Goal: Information Seeking & Learning: Learn about a topic

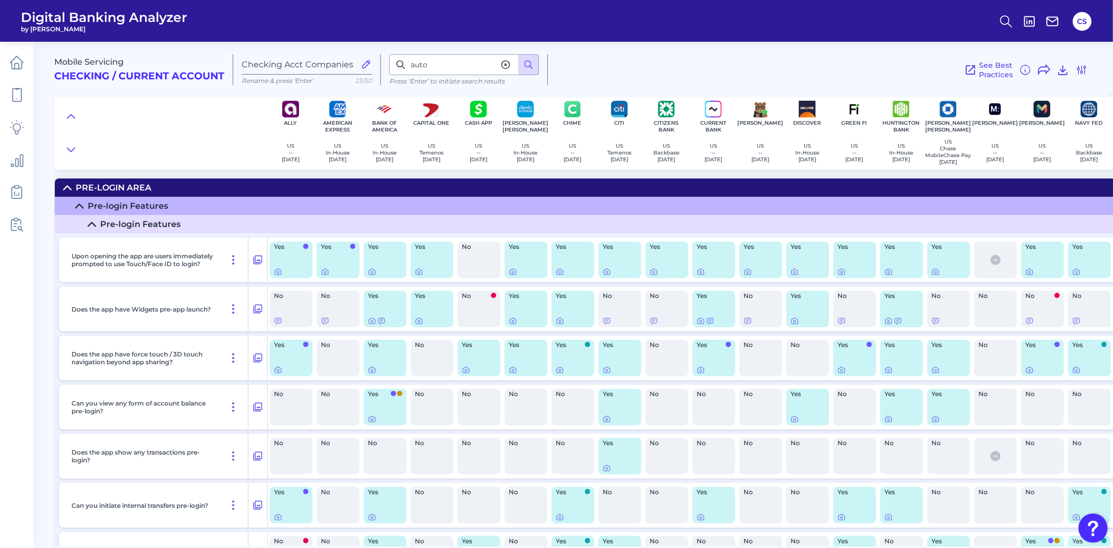
scroll to position [15620, 0]
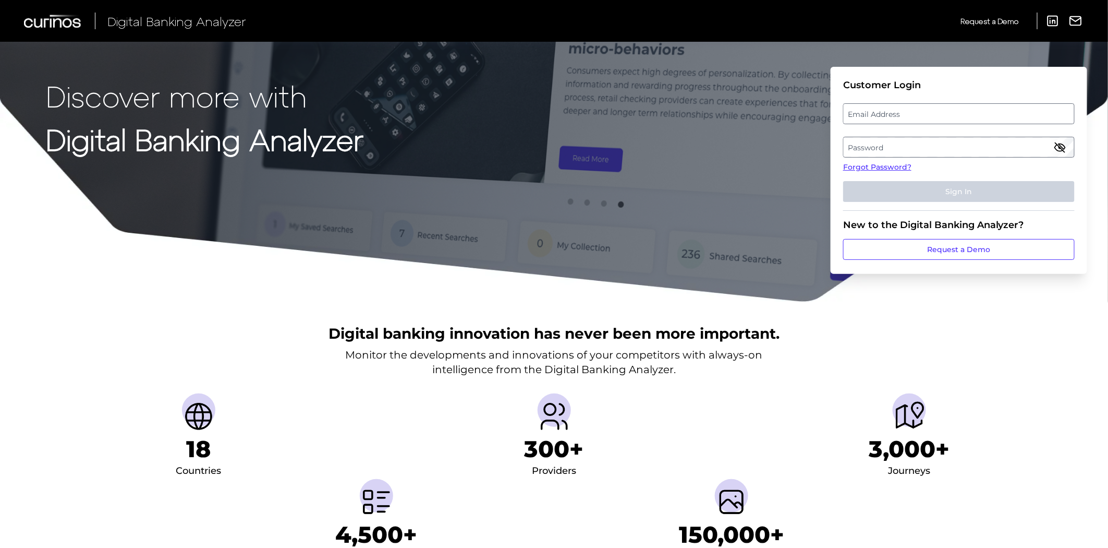
click at [874, 114] on label "Email Address" at bounding box center [959, 113] width 230 height 19
click at [874, 114] on input "email" at bounding box center [959, 113] width 232 height 21
type input "[PERSON_NAME][EMAIL_ADDRESS][PERSON_NAME][PERSON_NAME][DOMAIN_NAME]"
click at [890, 154] on label "Password" at bounding box center [959, 147] width 230 height 19
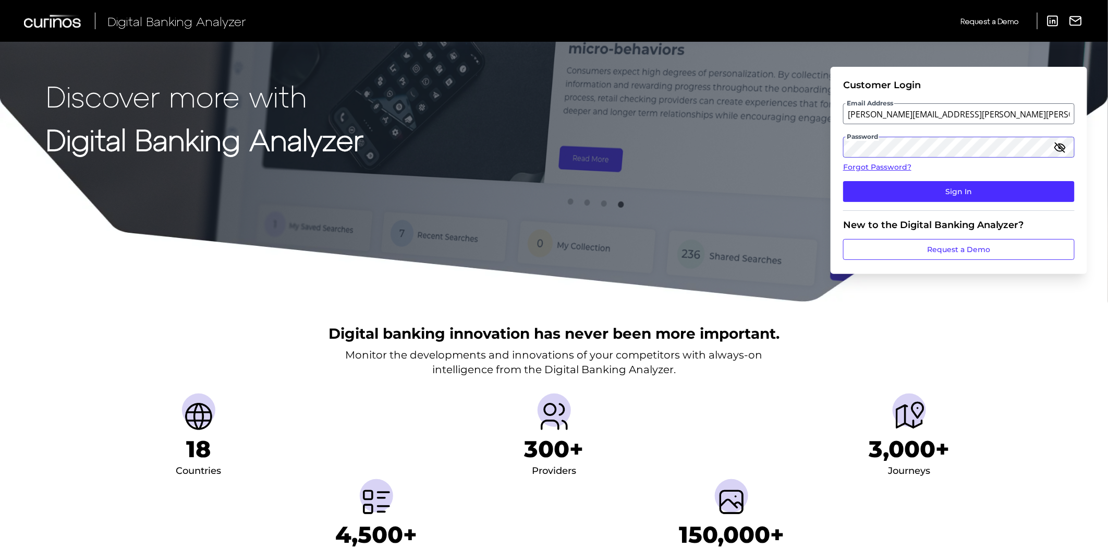
click at [843, 181] on button "Sign In" at bounding box center [959, 191] width 232 height 21
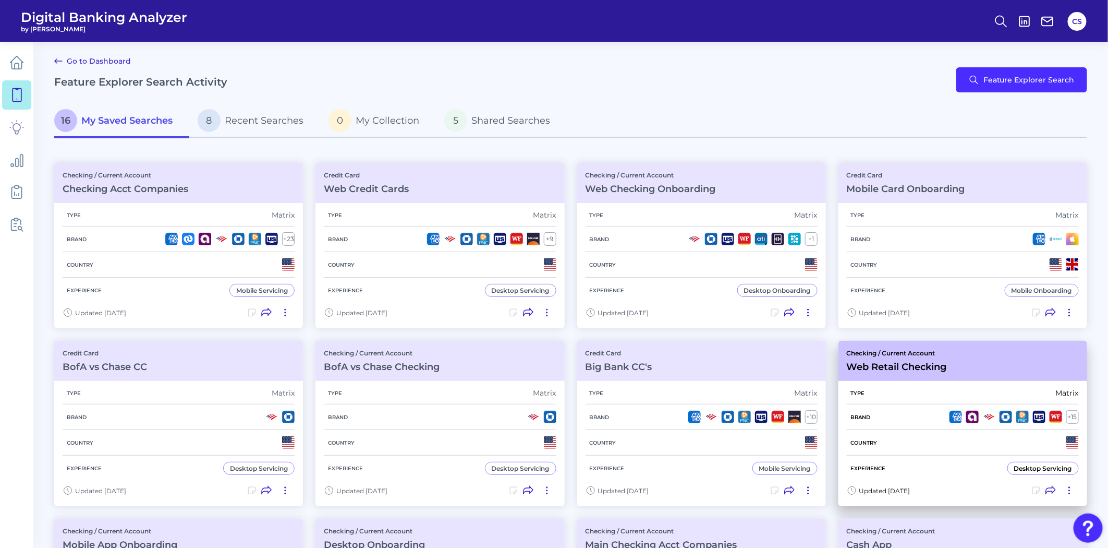
click at [918, 392] on div "Type Matrix" at bounding box center [963, 393] width 232 height 22
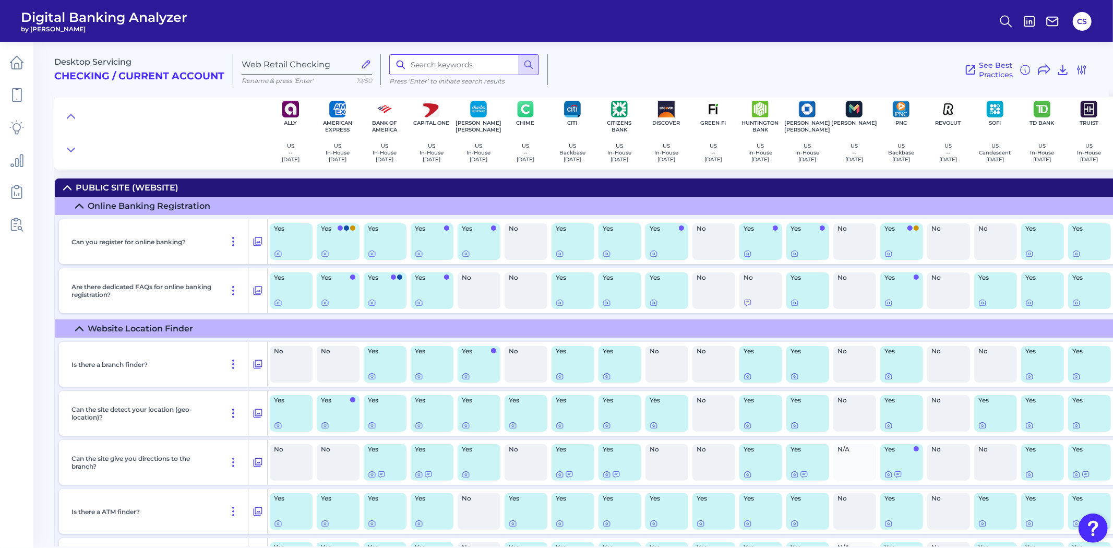
click at [467, 60] on input at bounding box center [464, 64] width 150 height 21
type input "home"
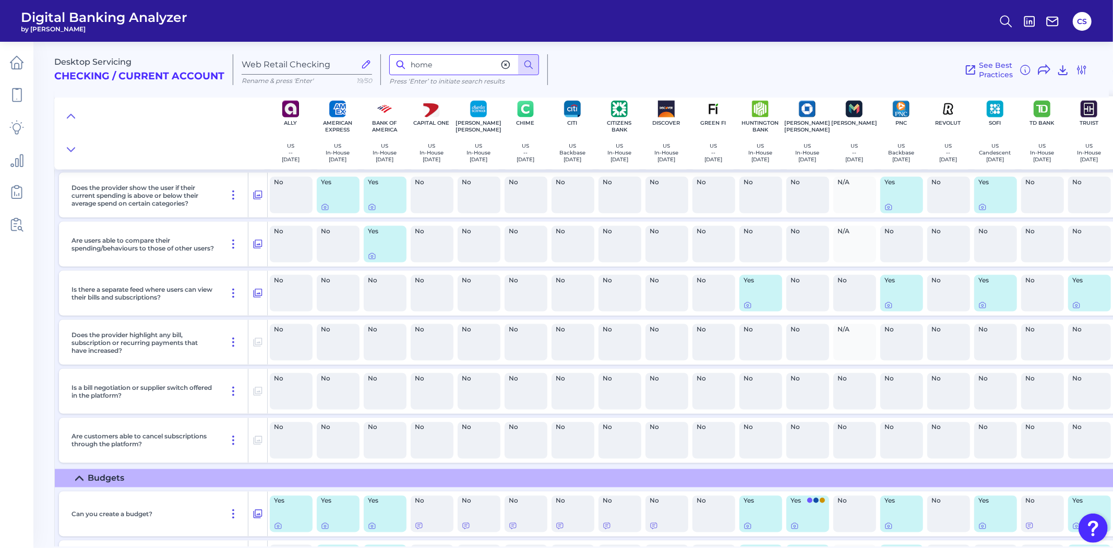
scroll to position [11132, 0]
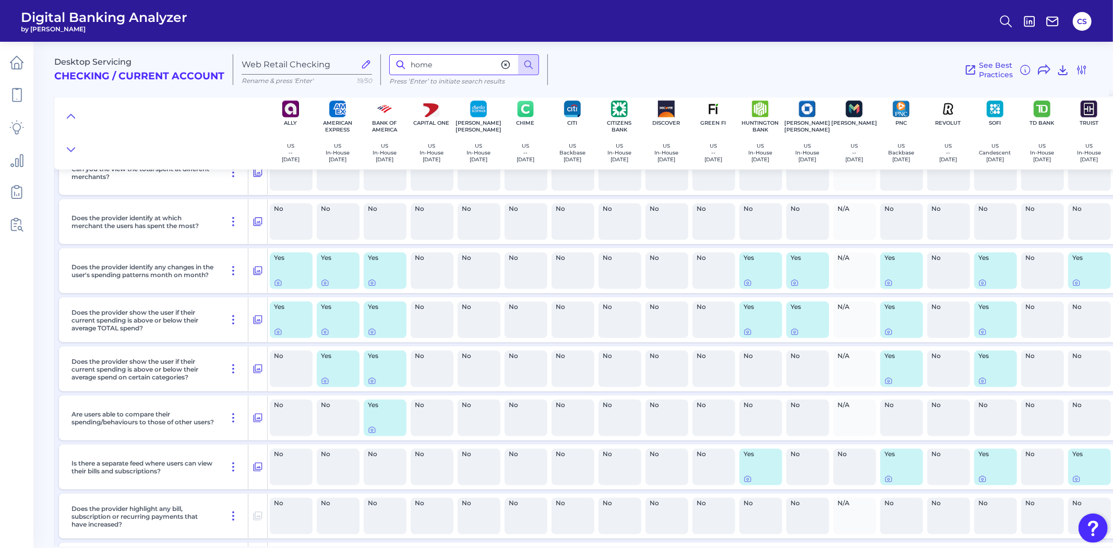
drag, startPoint x: 436, startPoint y: 68, endPoint x: 405, endPoint y: 59, distance: 31.5
click at [405, 59] on div "home" at bounding box center [464, 64] width 150 height 21
type input "mortgage"
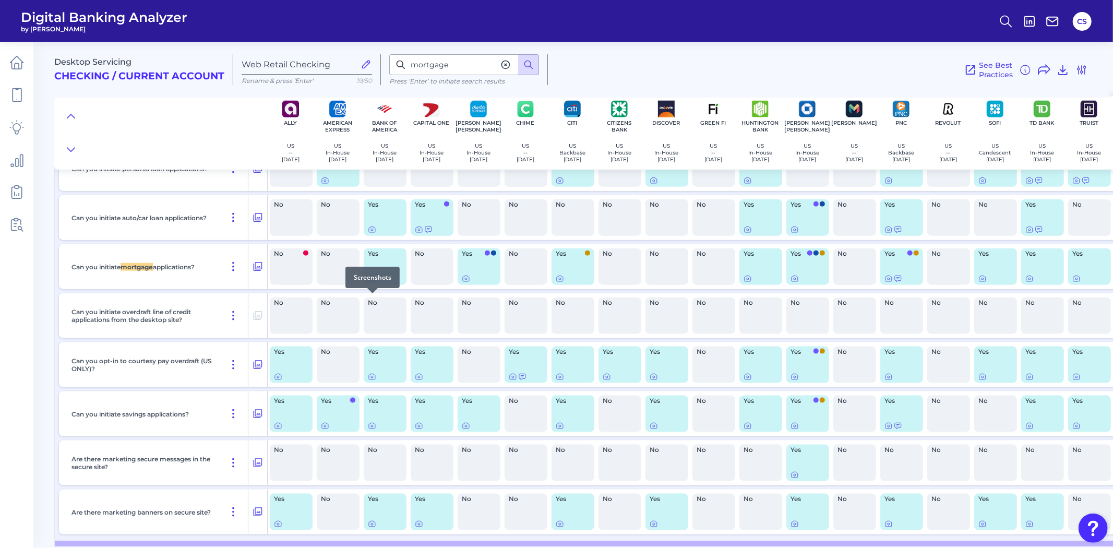
click at [371, 282] on icon at bounding box center [372, 279] width 6 height 6
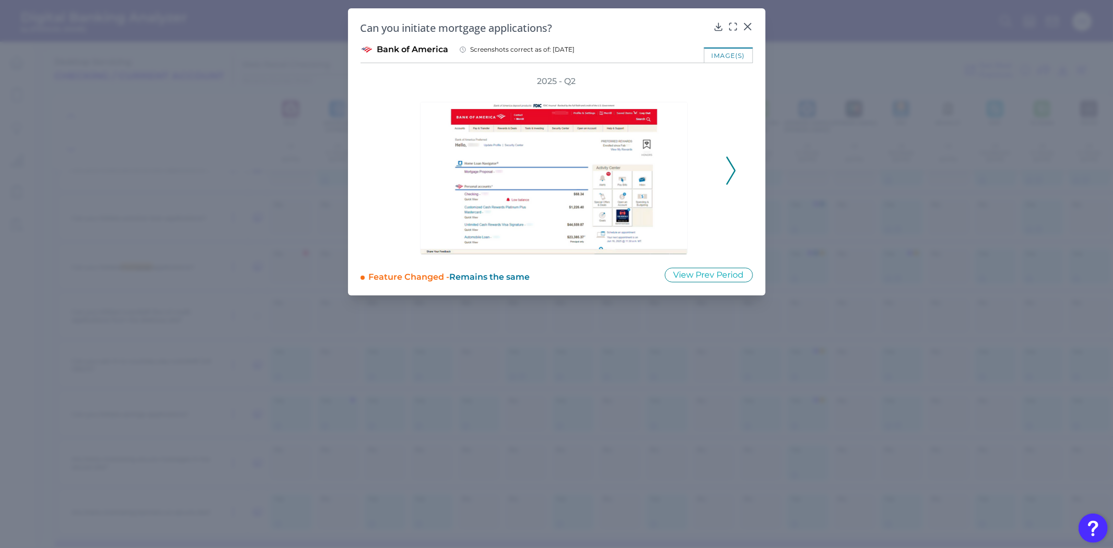
click at [714, 172] on div at bounding box center [556, 170] width 323 height 167
click at [723, 169] on div at bounding box center [890, 170] width 334 height 167
click at [728, 171] on icon at bounding box center [730, 170] width 9 height 28
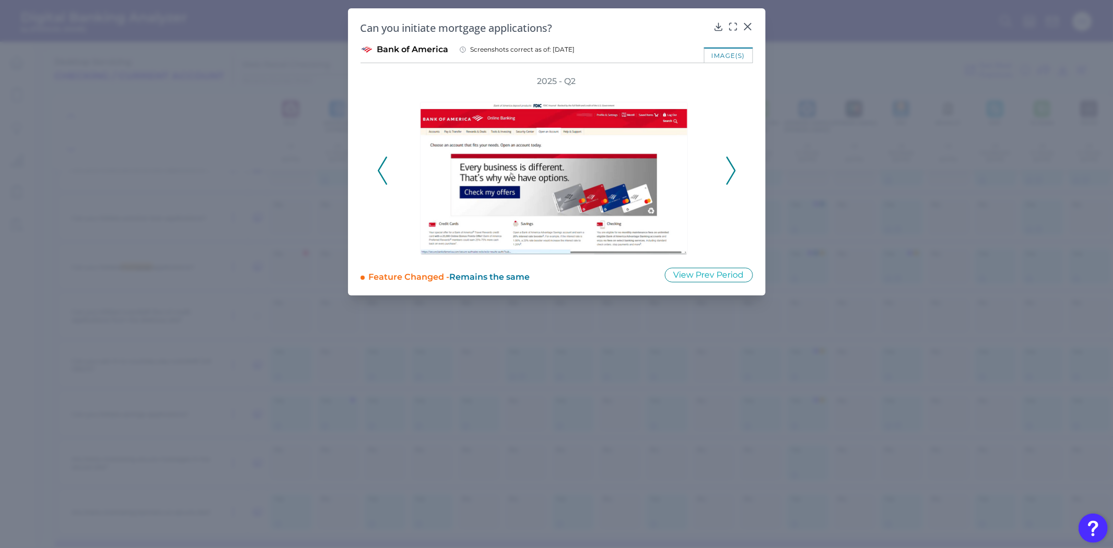
click at [728, 171] on icon at bounding box center [730, 170] width 9 height 28
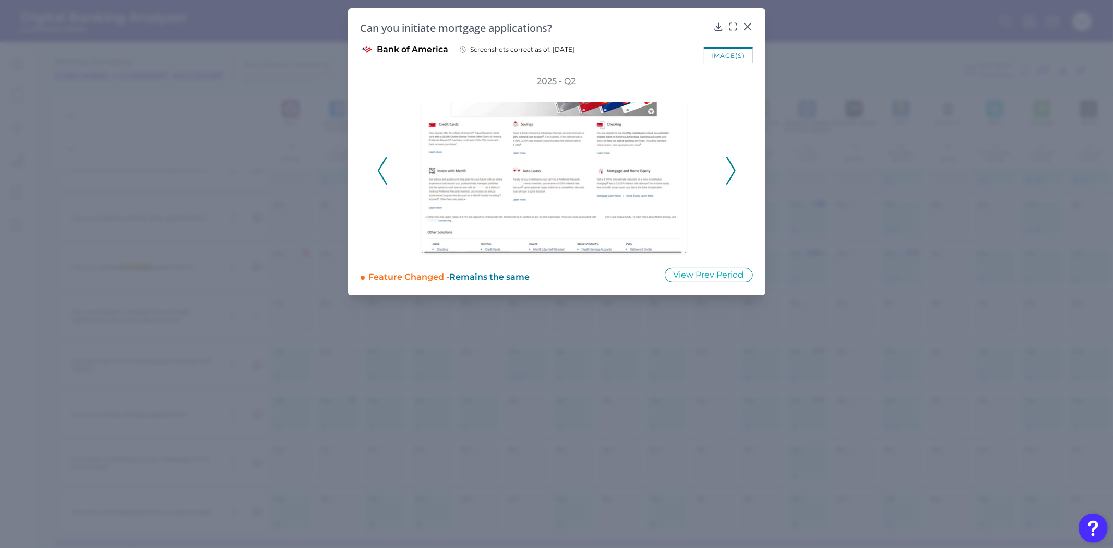
click at [728, 171] on icon at bounding box center [730, 170] width 9 height 28
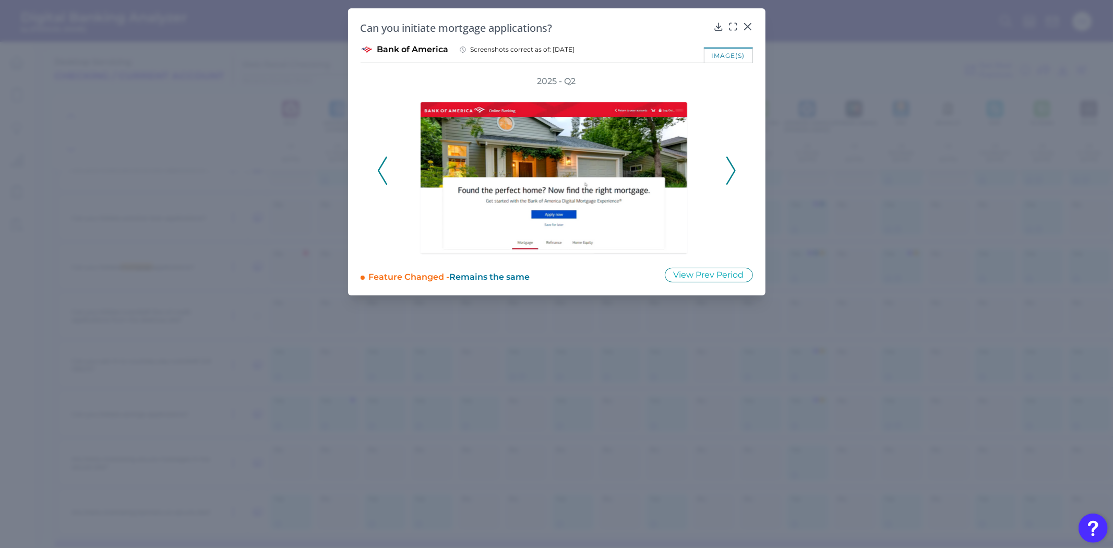
click at [728, 171] on icon at bounding box center [730, 170] width 9 height 28
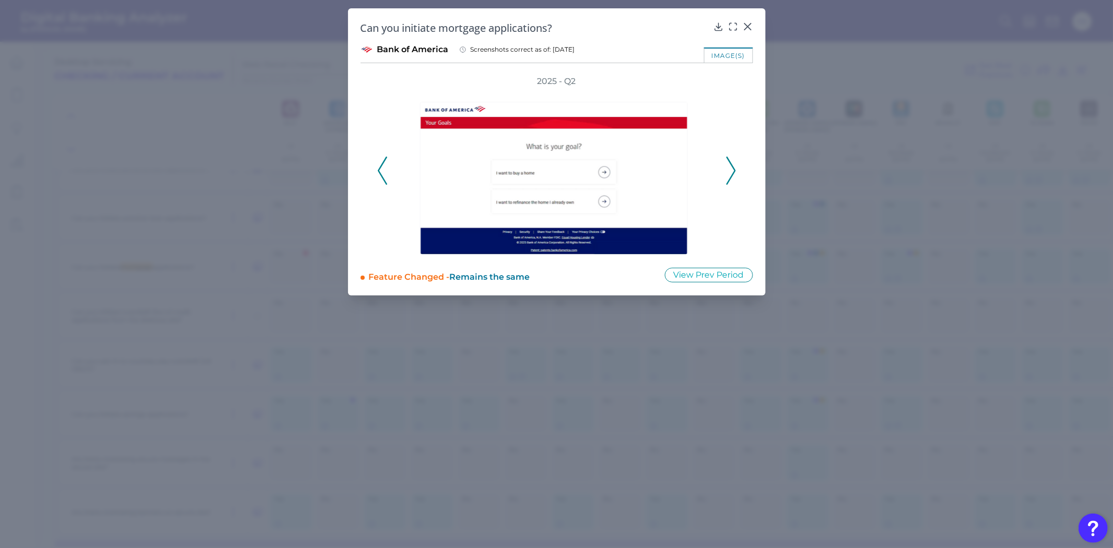
click at [731, 168] on icon at bounding box center [730, 170] width 9 height 28
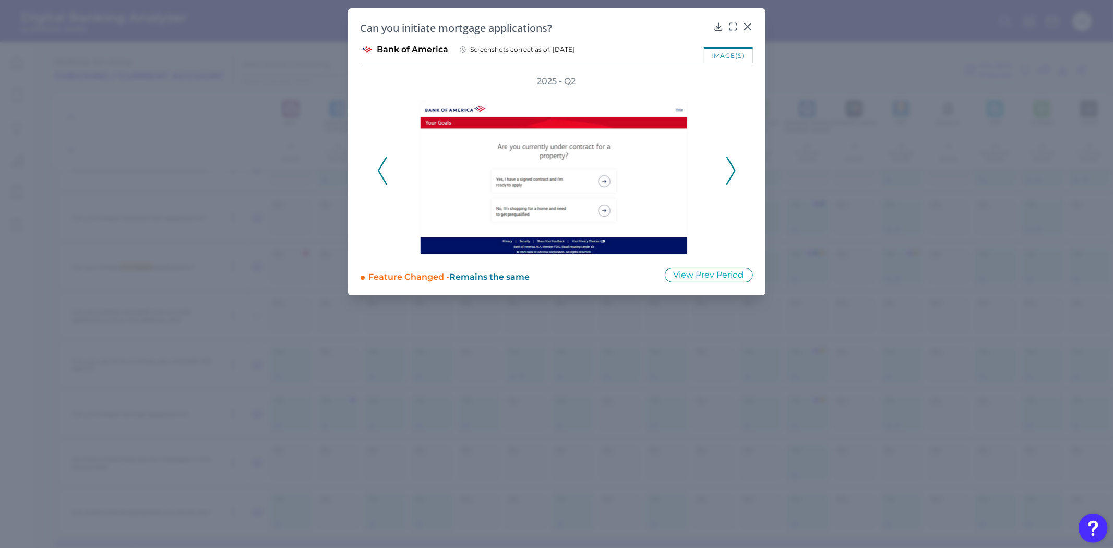
click at [731, 168] on icon at bounding box center [730, 170] width 9 height 28
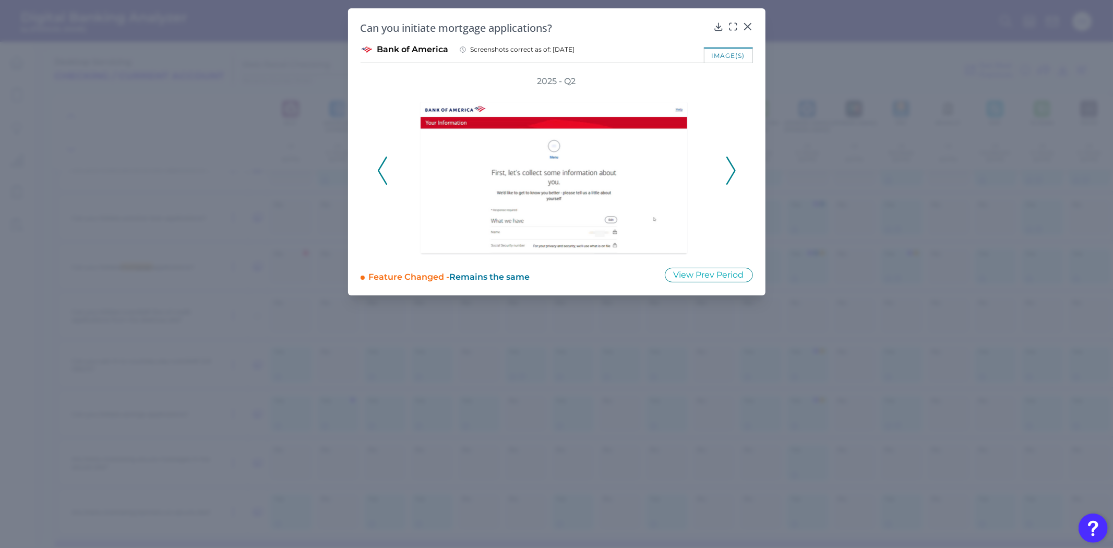
click at [731, 168] on icon at bounding box center [730, 170] width 9 height 28
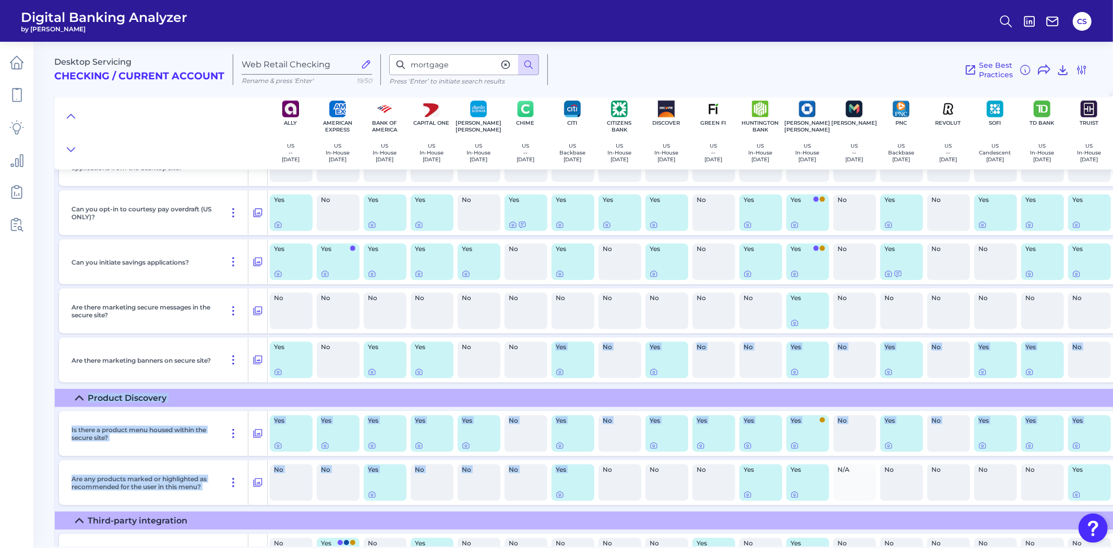
drag, startPoint x: 527, startPoint y: 541, endPoint x: 565, endPoint y: 542, distance: 37.6
click at [565, 542] on div "Desktop Servicing Checking / Current Account Web Retail Checking Rename & press…" at bounding box center [583, 290] width 1058 height 512
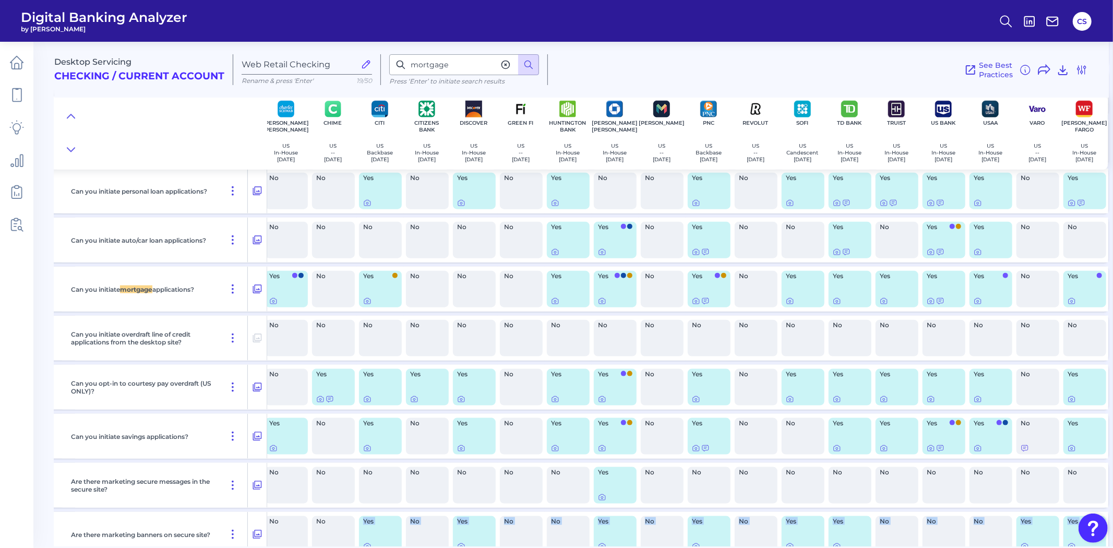
scroll to position [14307, 196]
click at [554, 303] on icon at bounding box center [555, 301] width 2 height 2
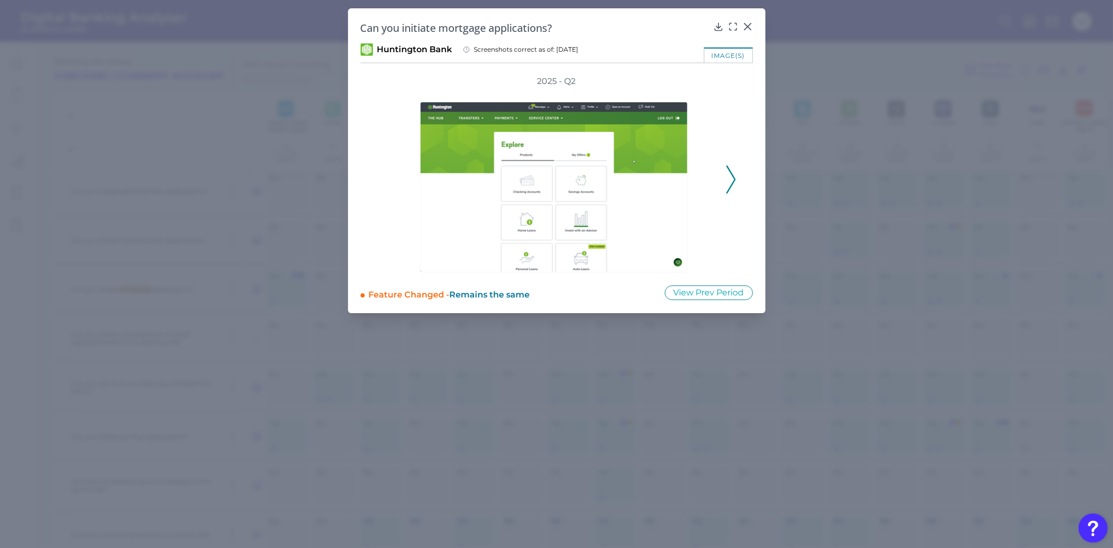
click at [727, 183] on icon at bounding box center [730, 179] width 9 height 28
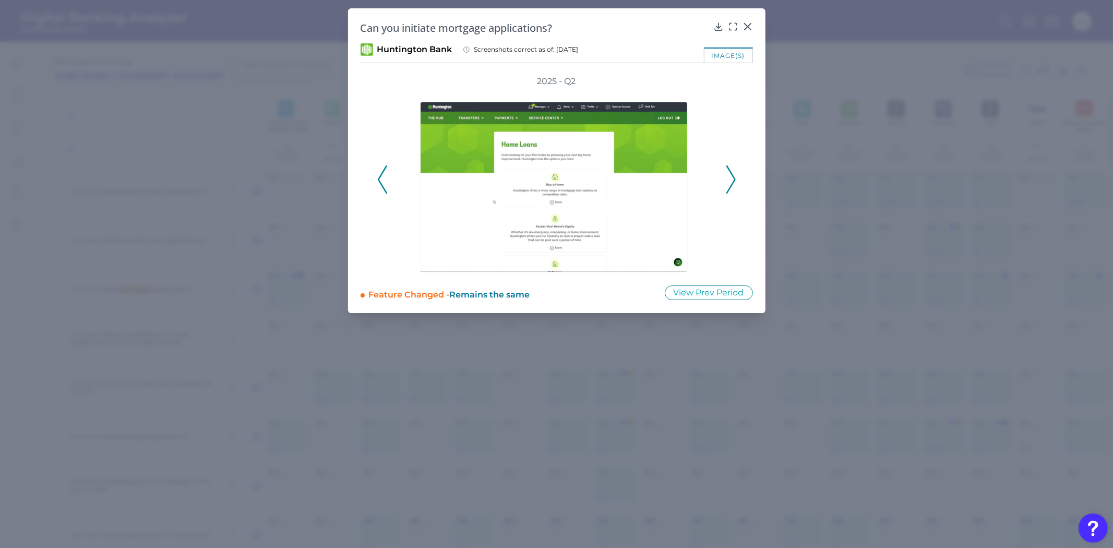
click at [727, 183] on icon at bounding box center [730, 179] width 9 height 28
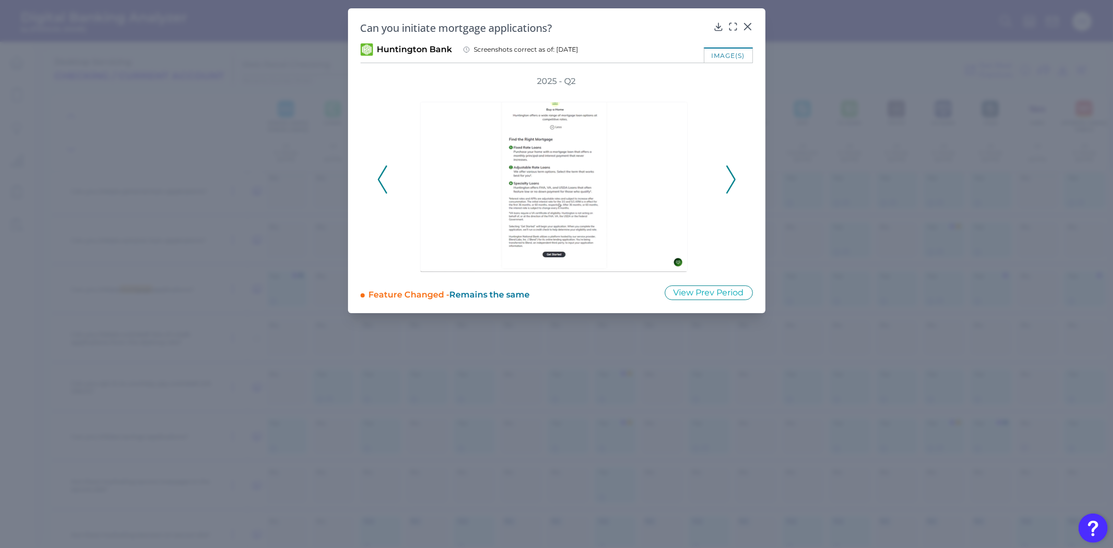
click at [726, 182] on icon at bounding box center [730, 179] width 9 height 28
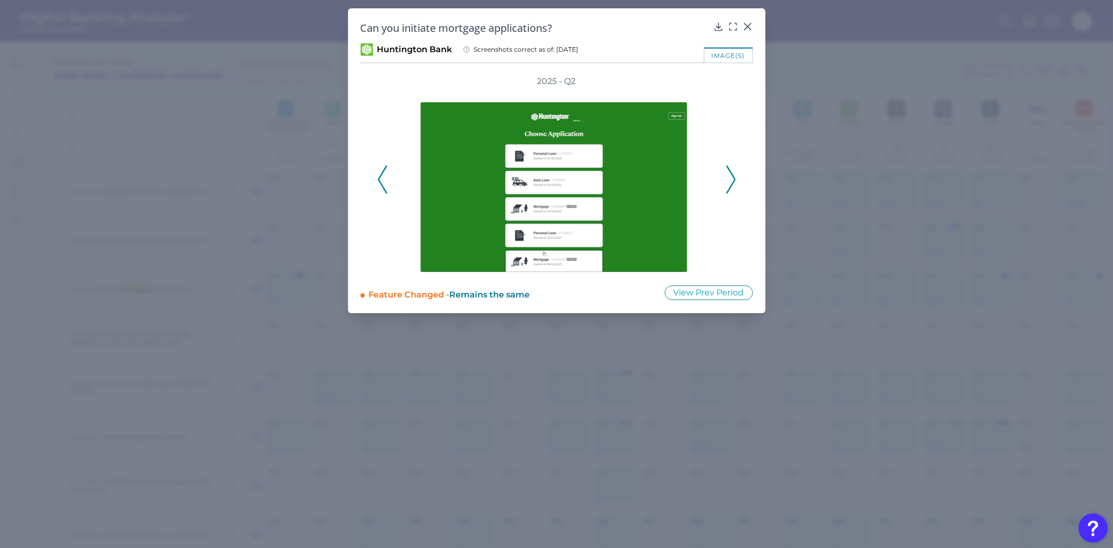
click at [726, 181] on icon at bounding box center [730, 179] width 9 height 28
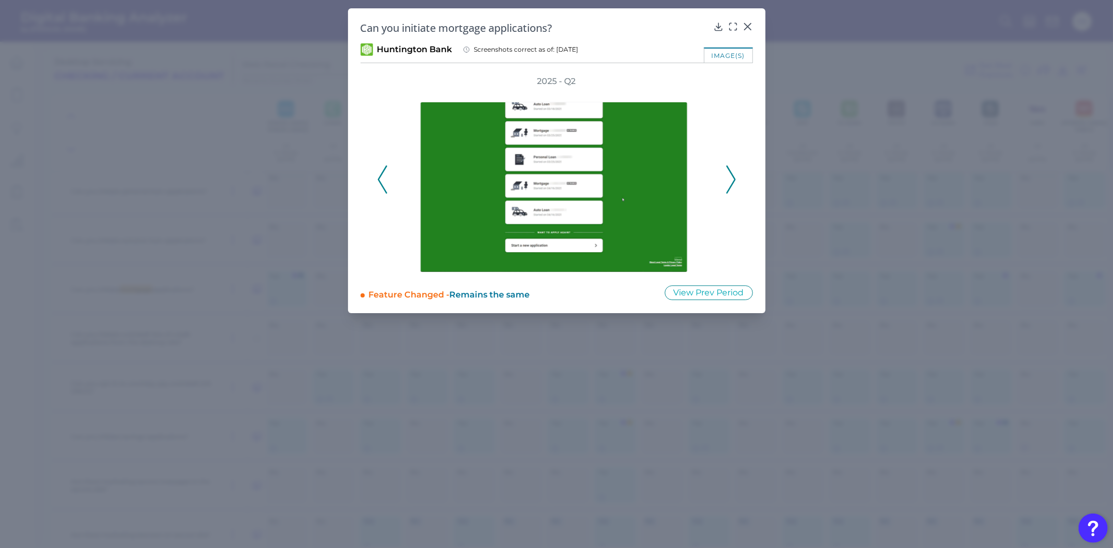
click at [726, 181] on icon at bounding box center [730, 179] width 9 height 28
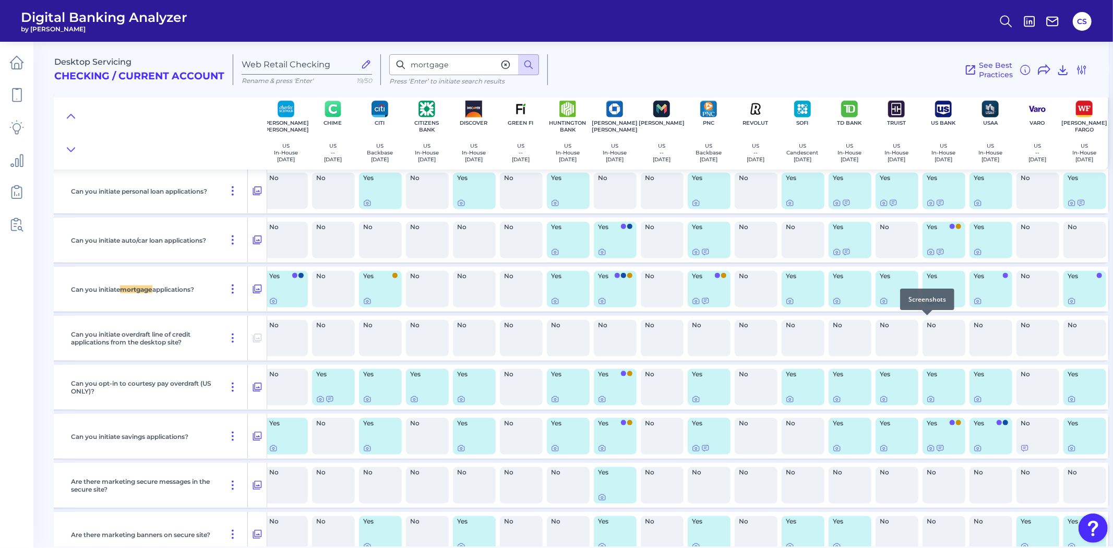
click at [926, 305] on icon at bounding box center [930, 301] width 8 height 8
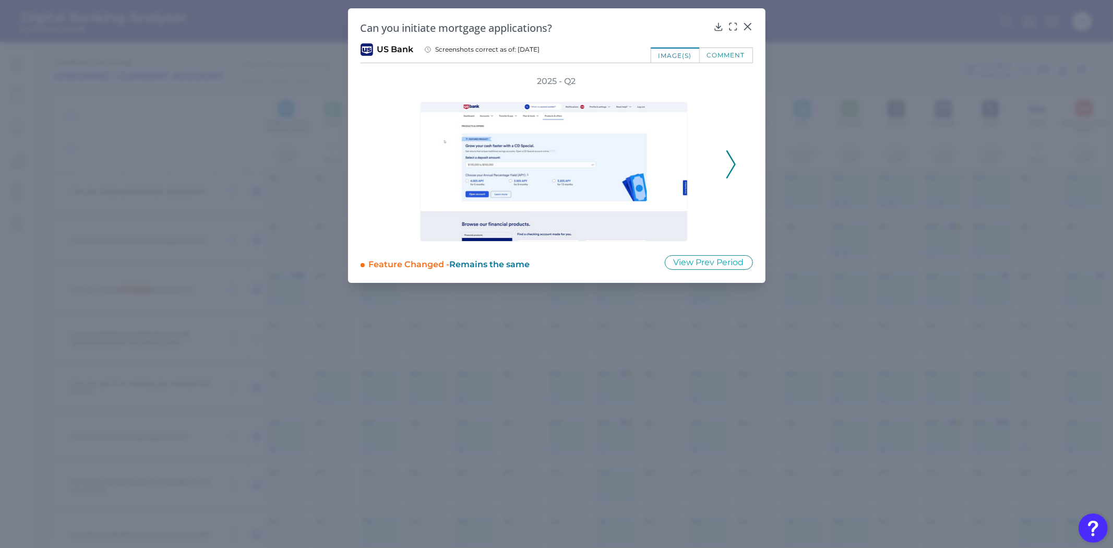
click at [730, 174] on icon at bounding box center [730, 164] width 9 height 28
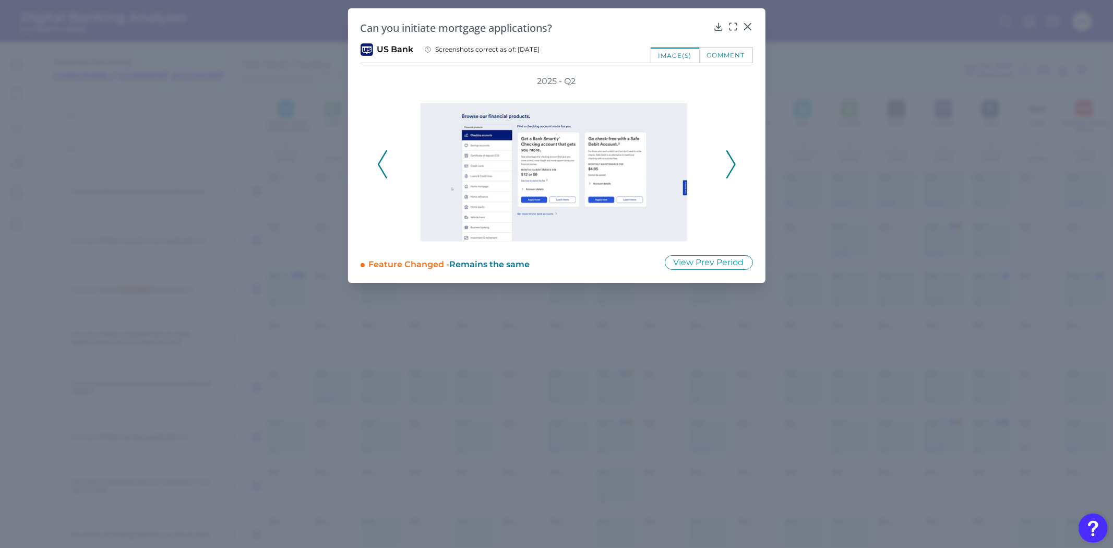
click at [730, 174] on icon at bounding box center [730, 164] width 9 height 28
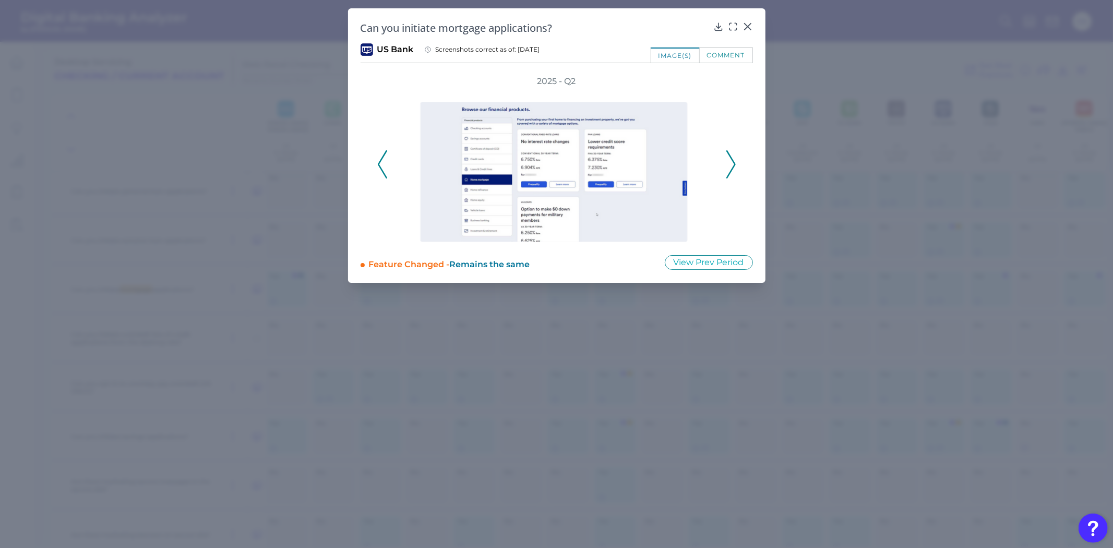
click at [730, 174] on icon at bounding box center [730, 164] width 9 height 28
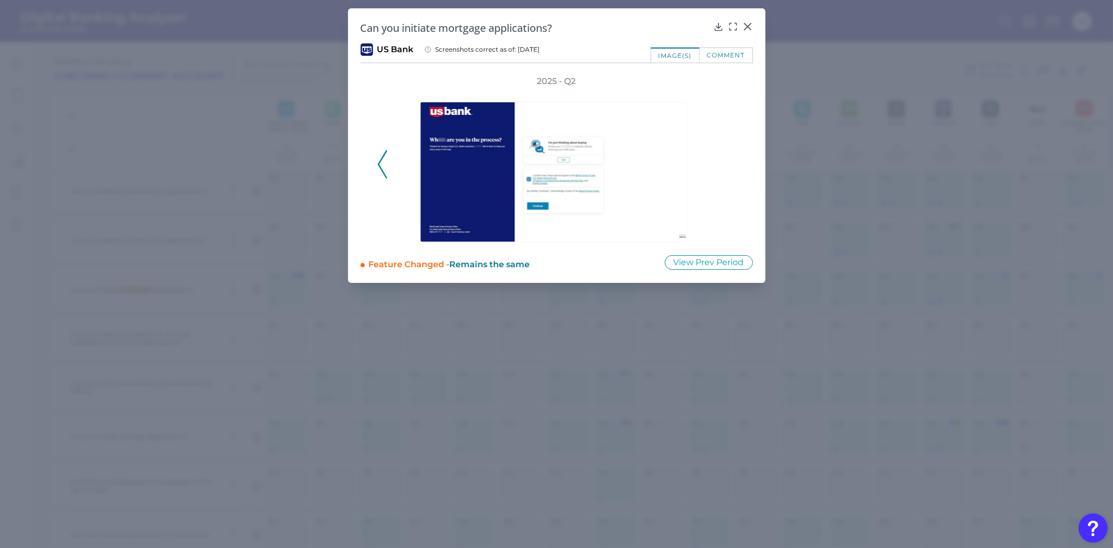
click at [730, 174] on div "2025 - Q2" at bounding box center [556, 159] width 359 height 166
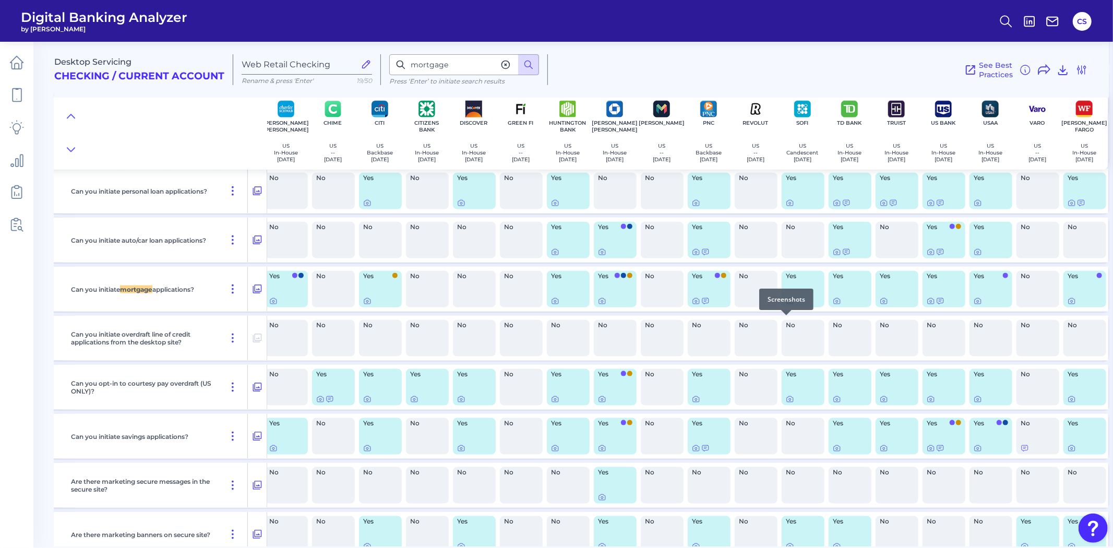
click at [781, 319] on div at bounding box center [786, 315] width 10 height 10
click at [786, 305] on icon at bounding box center [790, 301] width 8 height 8
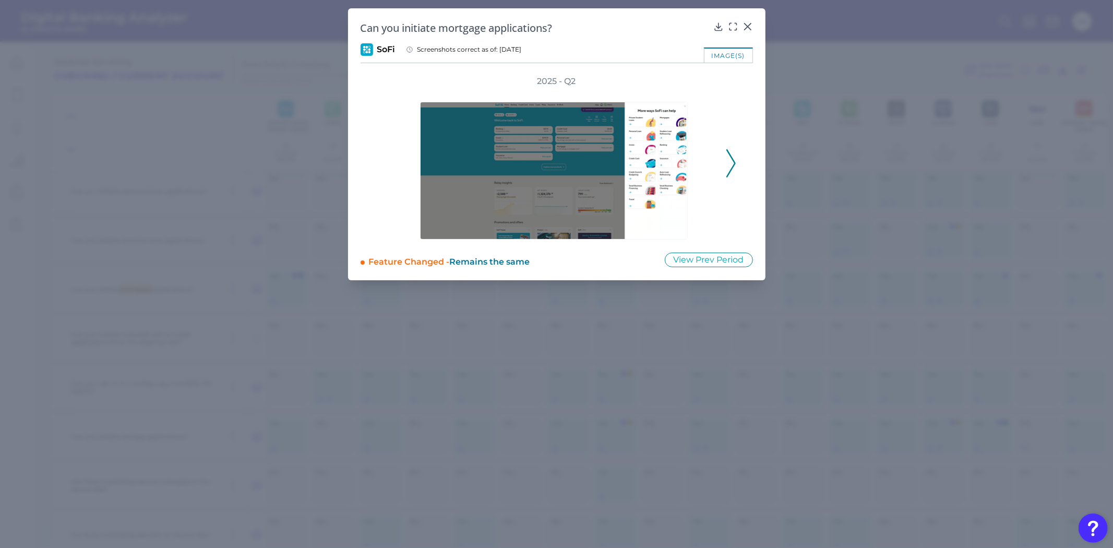
click at [726, 154] on button at bounding box center [731, 163] width 10 height 28
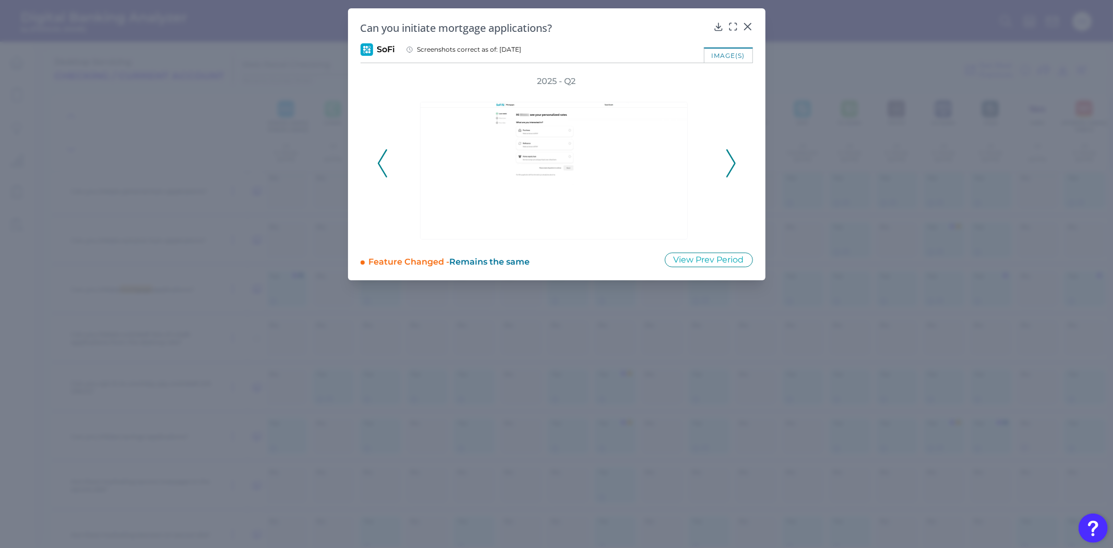
click at [728, 155] on icon at bounding box center [730, 163] width 9 height 28
click at [731, 29] on div at bounding box center [733, 34] width 10 height 10
click at [733, 29] on div at bounding box center [733, 34] width 10 height 10
click at [731, 24] on icon at bounding box center [733, 26] width 10 height 10
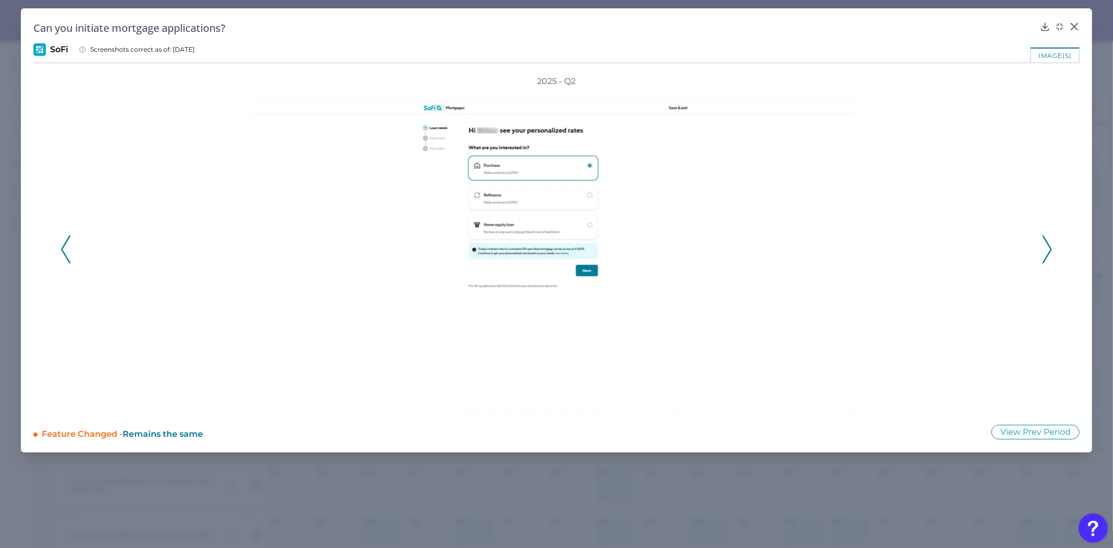
click at [1036, 256] on div at bounding box center [556, 249] width 967 height 324
click at [1037, 256] on div at bounding box center [556, 249] width 967 height 324
click at [65, 247] on icon at bounding box center [65, 249] width 9 height 28
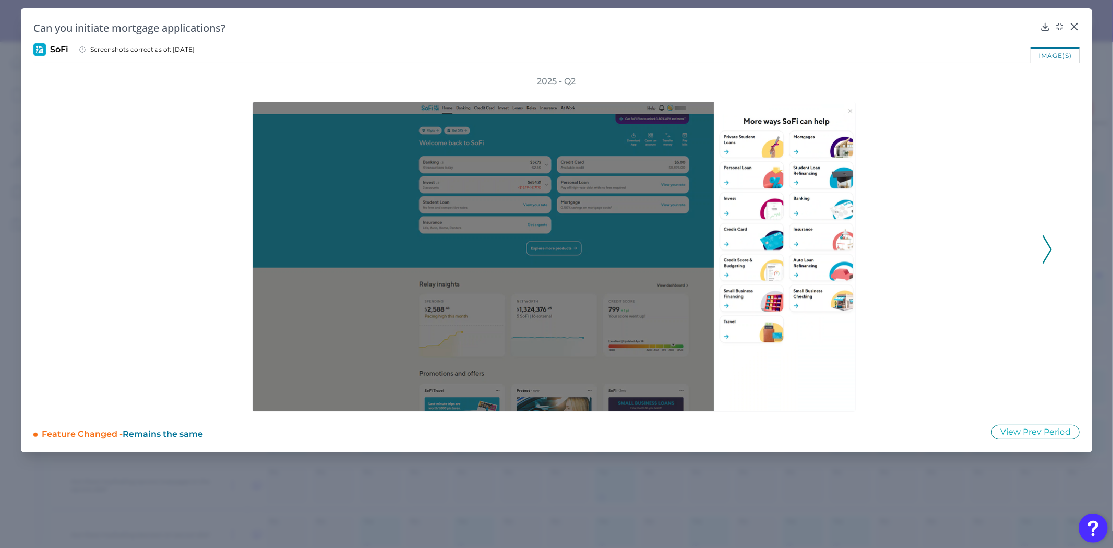
click at [1047, 244] on icon at bounding box center [1046, 249] width 9 height 28
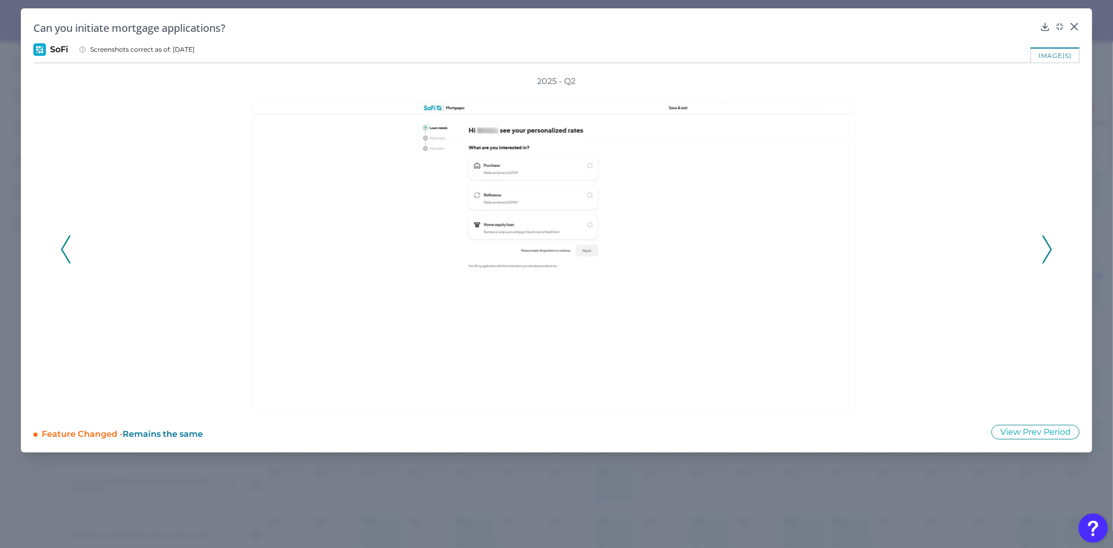
click at [1047, 245] on icon at bounding box center [1046, 249] width 9 height 28
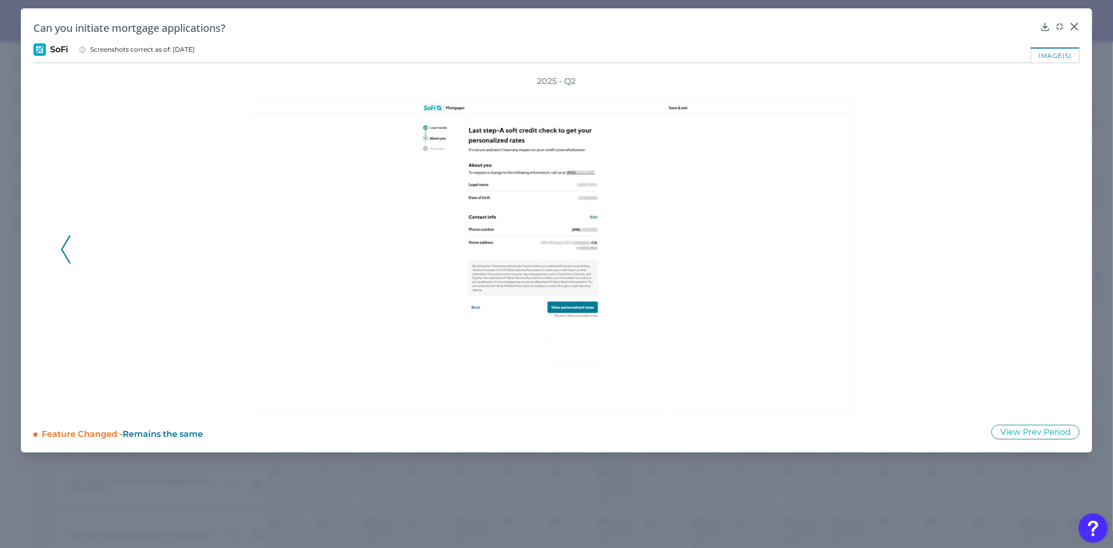
click at [62, 249] on polyline at bounding box center [66, 249] width 8 height 27
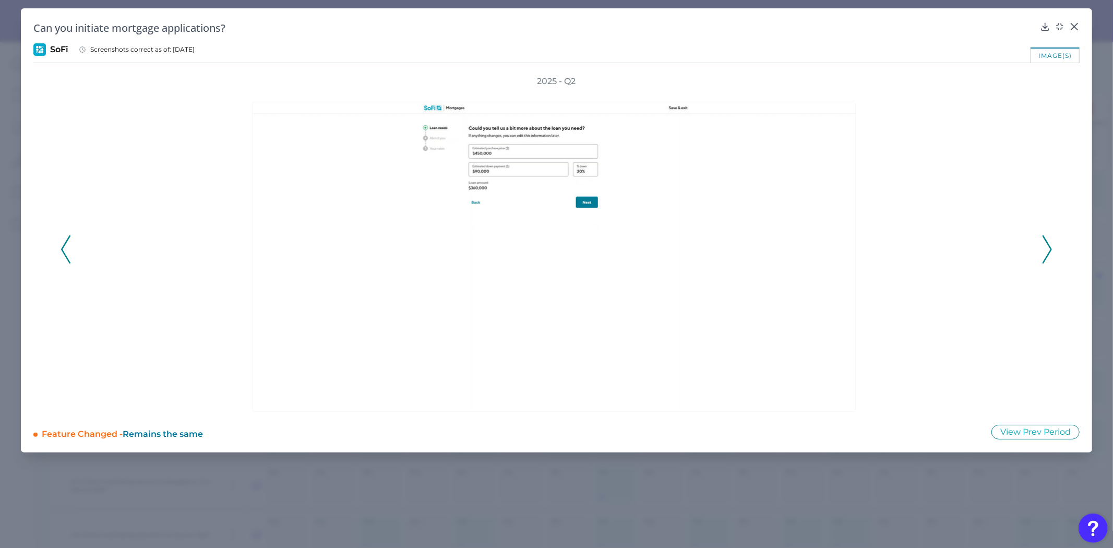
click at [63, 249] on polyline at bounding box center [66, 249] width 8 height 27
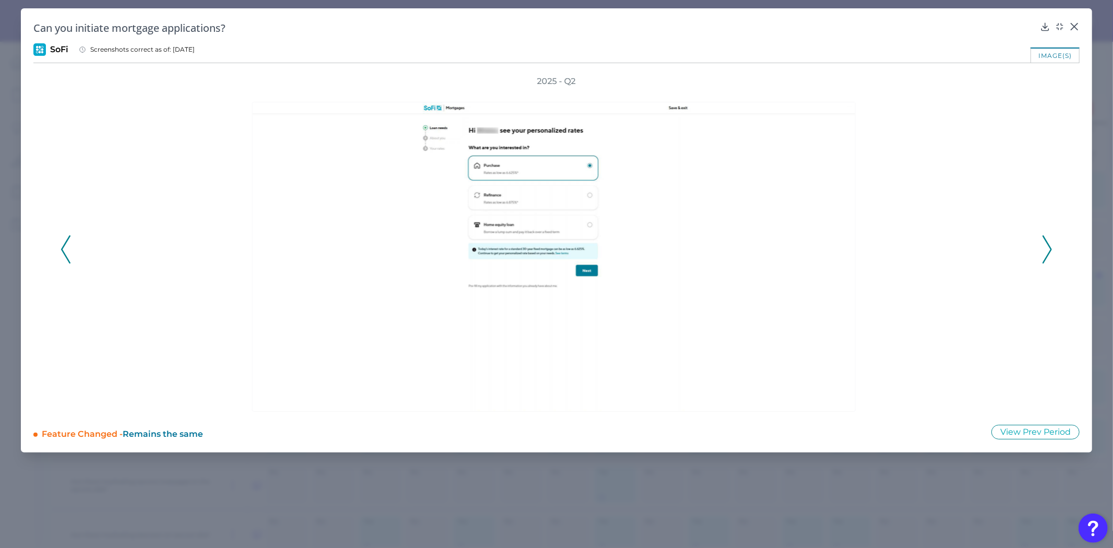
click at [1050, 250] on polyline at bounding box center [1047, 249] width 8 height 27
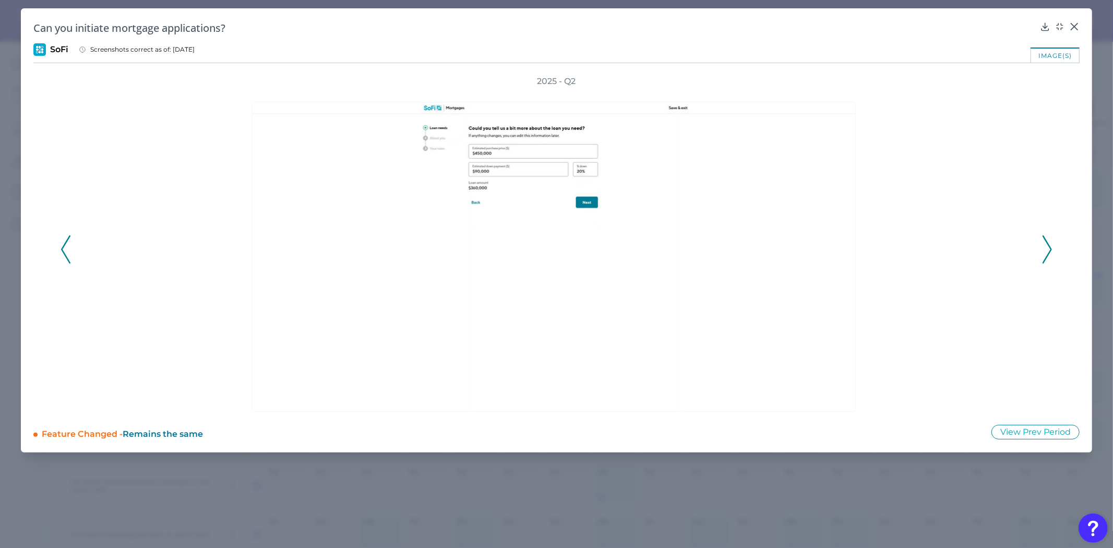
click at [1050, 250] on polyline at bounding box center [1047, 249] width 8 height 27
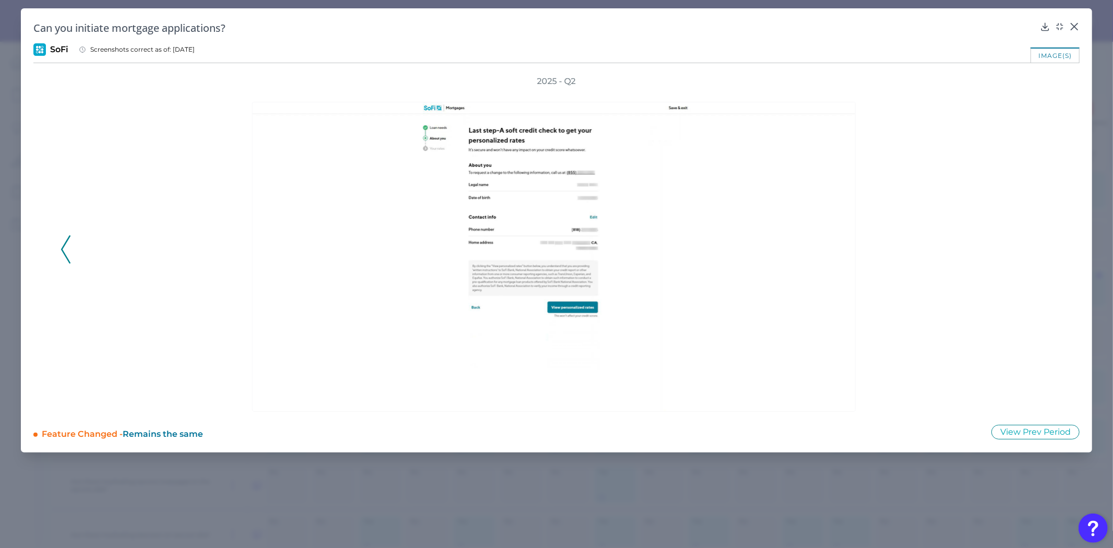
click at [1050, 250] on div "2025 - Q2" at bounding box center [557, 244] width 992 height 336
click at [69, 247] on icon at bounding box center [65, 249] width 9 height 28
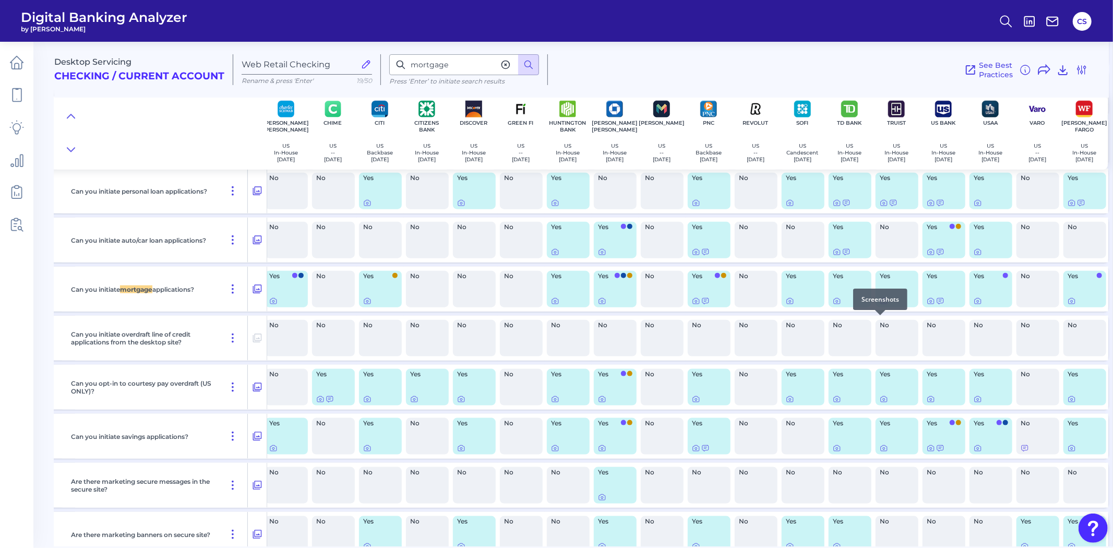
click at [879, 305] on icon at bounding box center [883, 301] width 8 height 8
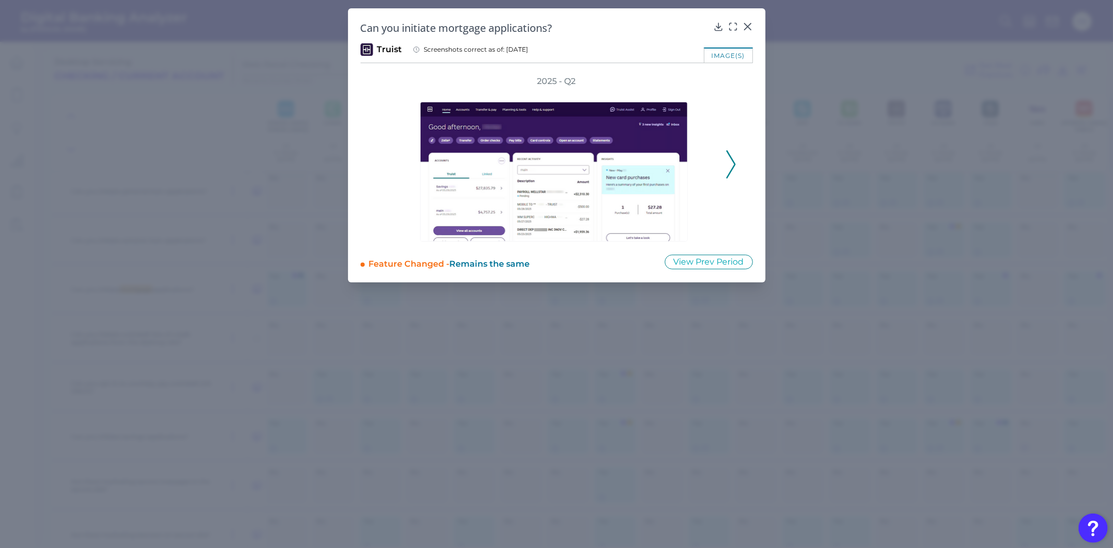
click at [728, 174] on polyline at bounding box center [731, 164] width 8 height 27
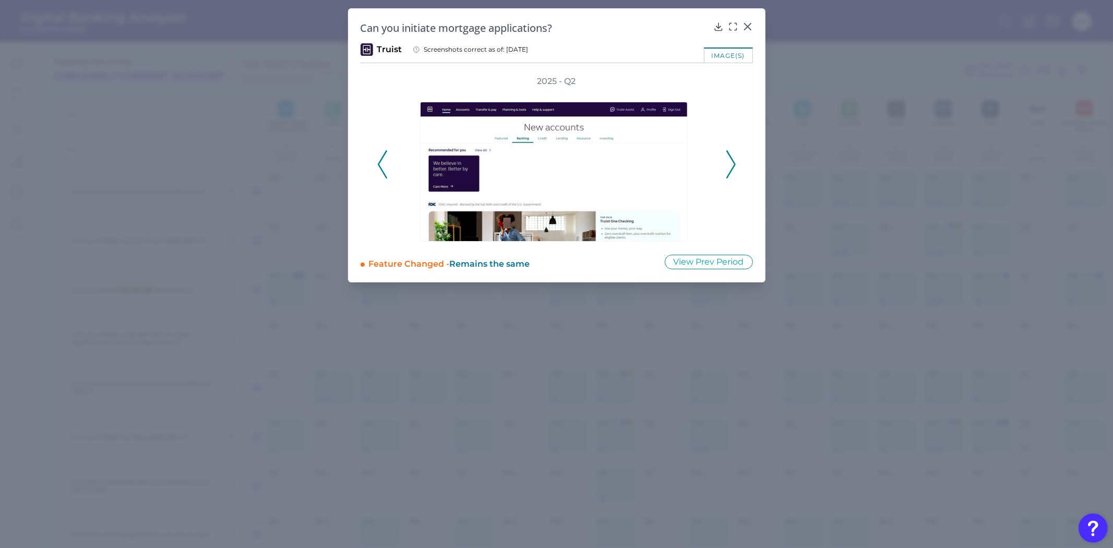
click at [728, 174] on polyline at bounding box center [731, 164] width 8 height 27
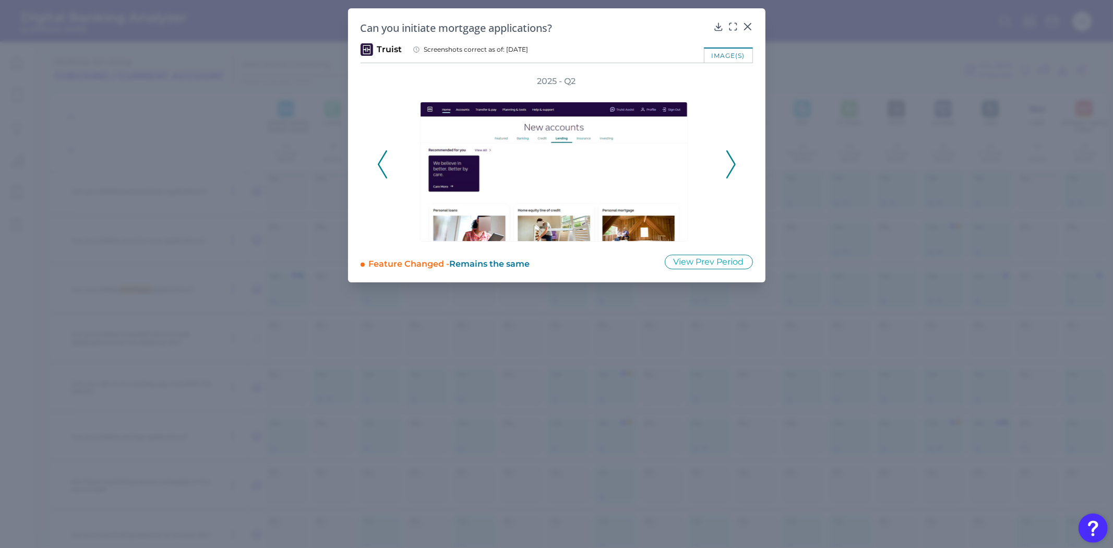
click at [723, 171] on div "2025 - Q2" at bounding box center [556, 159] width 359 height 166
click at [726, 173] on button at bounding box center [731, 164] width 10 height 28
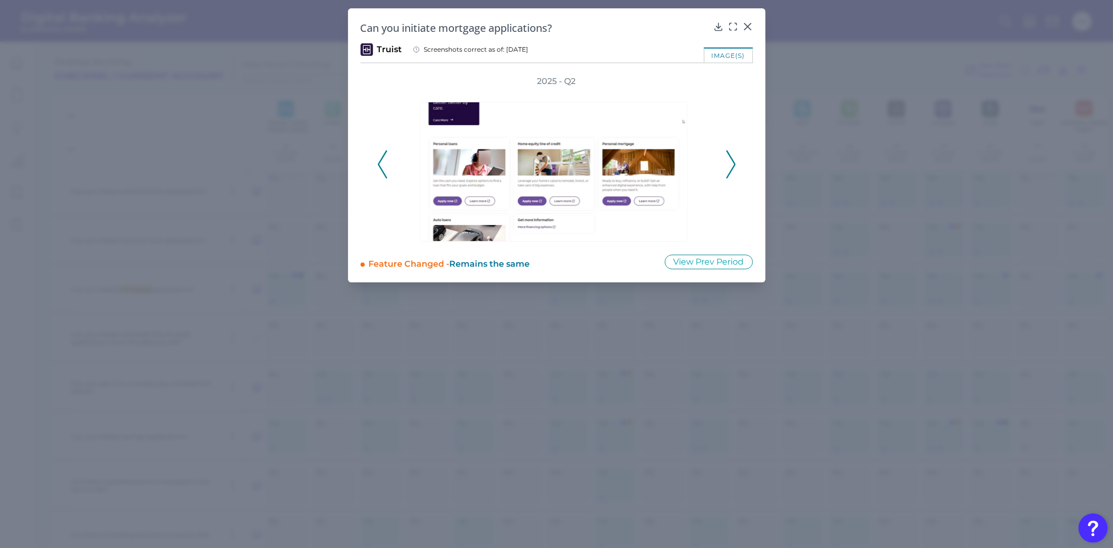
click at [726, 173] on button at bounding box center [731, 164] width 10 height 28
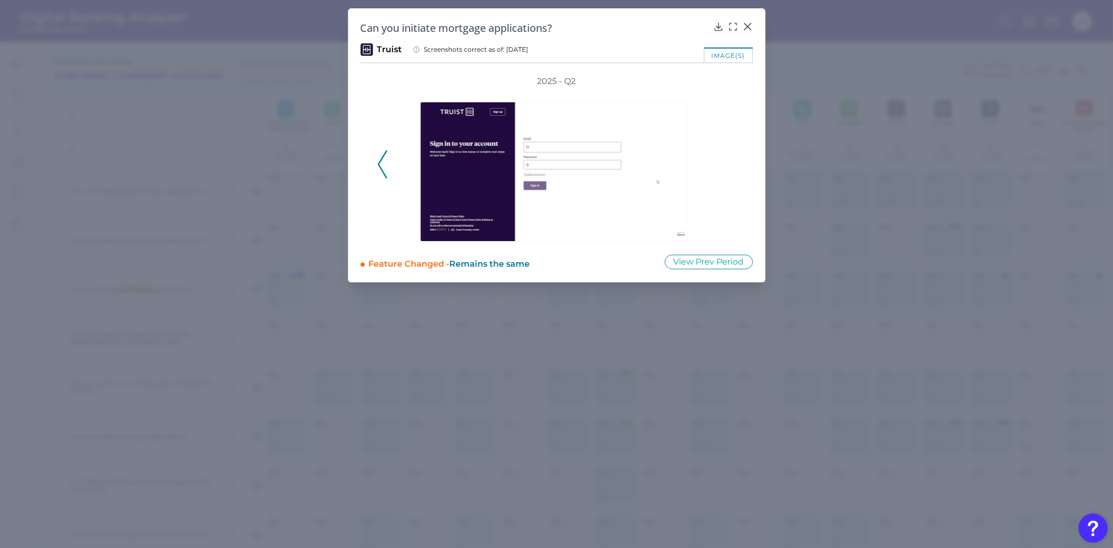
click at [725, 173] on div "2025 - Q2" at bounding box center [556, 159] width 359 height 166
drag, startPoint x: 389, startPoint y: 168, endPoint x: 382, endPoint y: 165, distance: 7.3
click at [388, 168] on div "2025 - Q2" at bounding box center [556, 159] width 359 height 166
click at [382, 165] on icon at bounding box center [382, 164] width 9 height 28
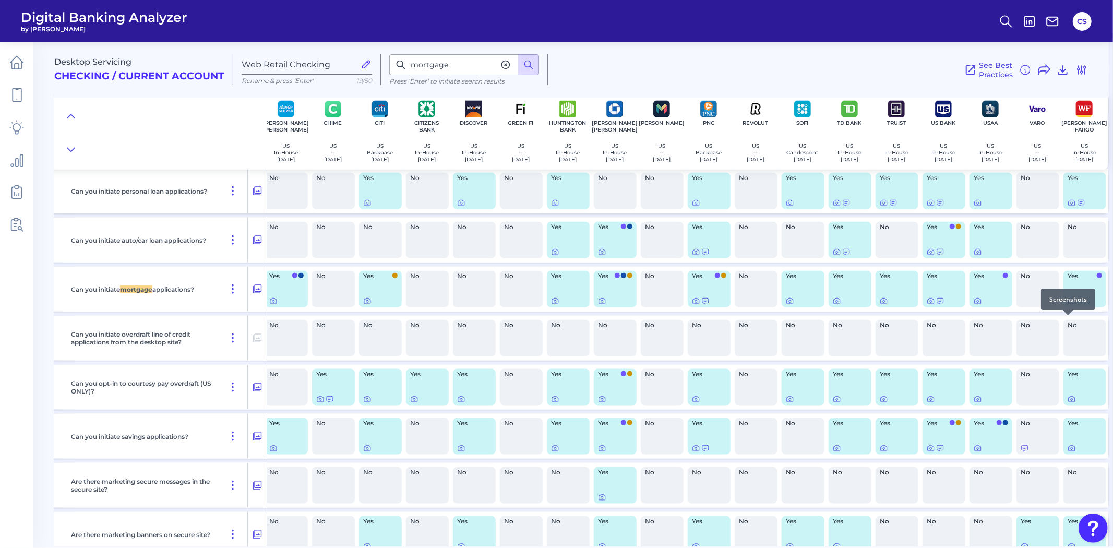
click at [1071, 305] on icon at bounding box center [1071, 301] width 8 height 8
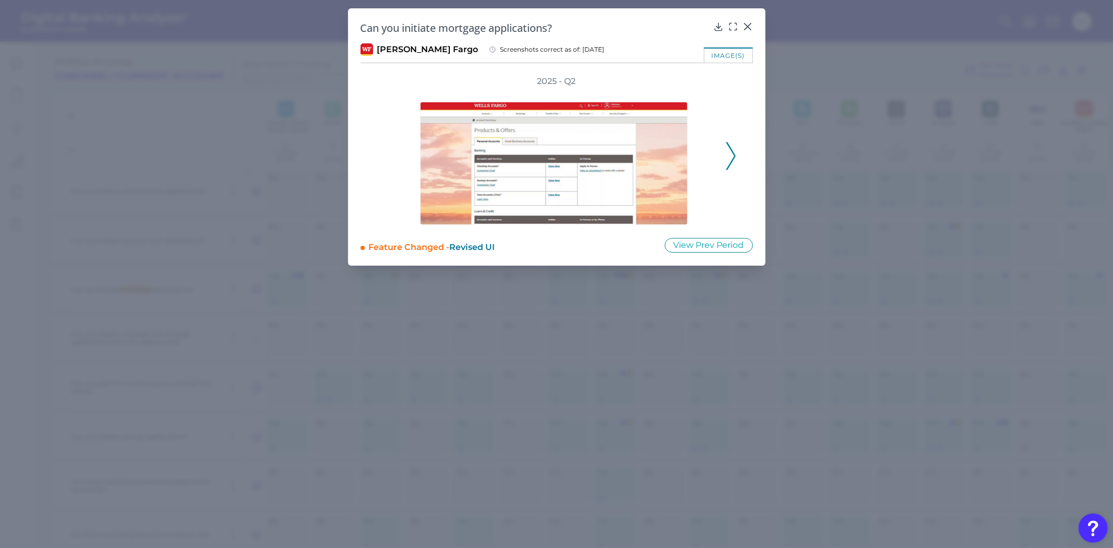
click at [733, 159] on div "2025 - Q2" at bounding box center [556, 150] width 392 height 149
click at [731, 158] on icon at bounding box center [730, 156] width 9 height 28
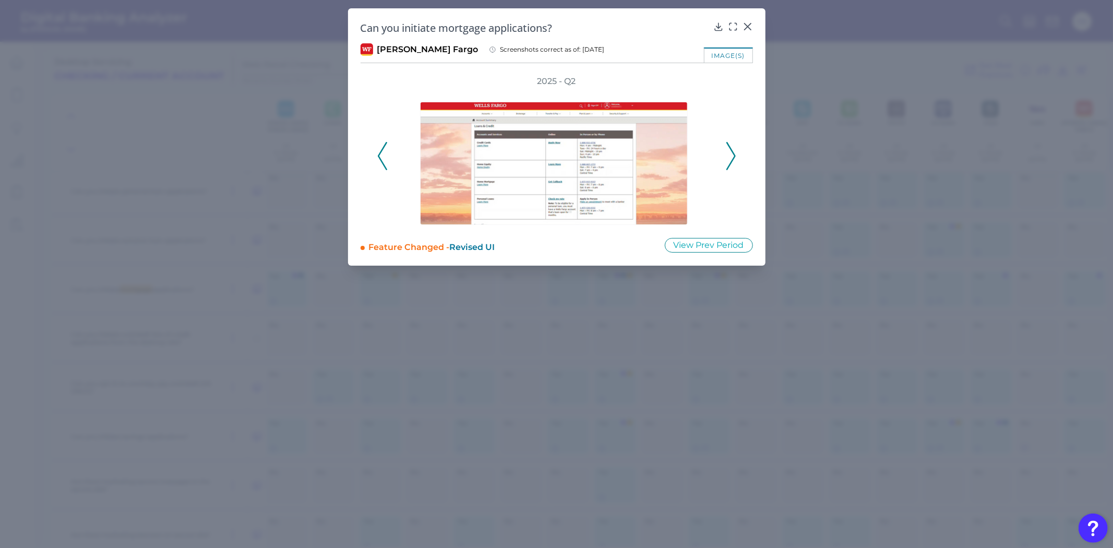
click at [728, 156] on icon at bounding box center [730, 156] width 9 height 28
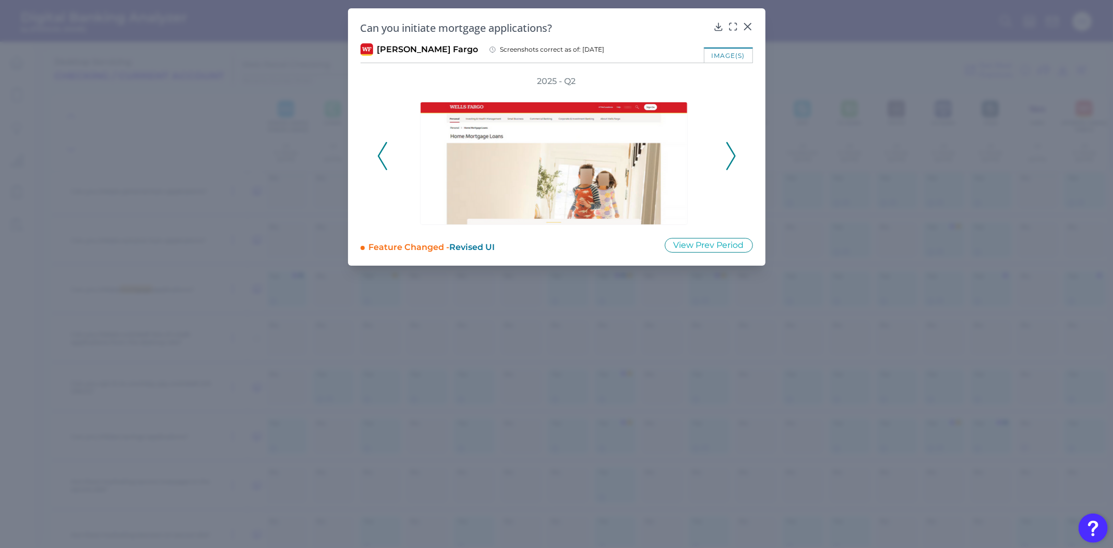
click at [728, 156] on icon at bounding box center [730, 156] width 9 height 28
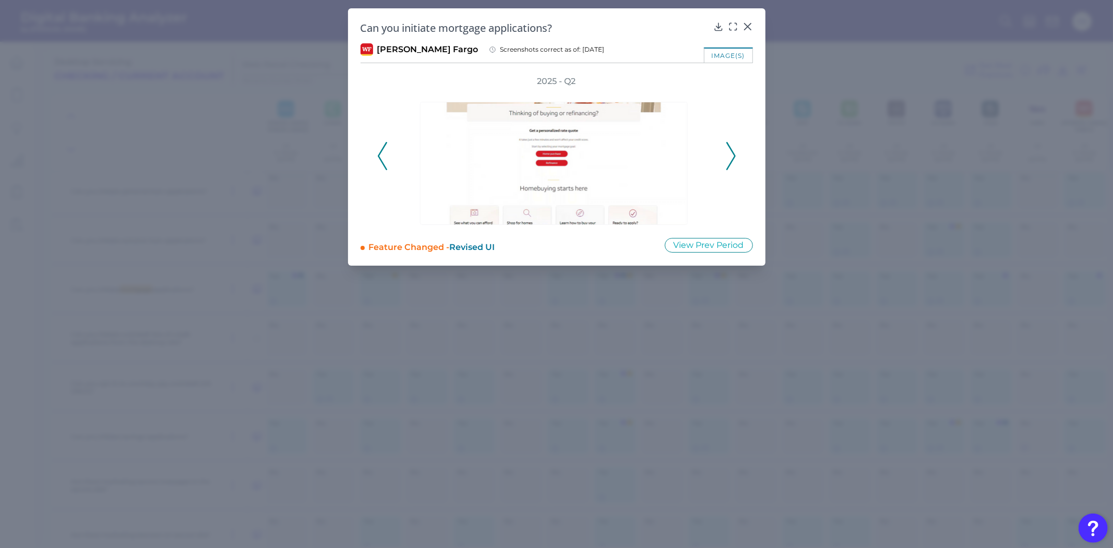
click at [728, 156] on icon at bounding box center [730, 156] width 9 height 28
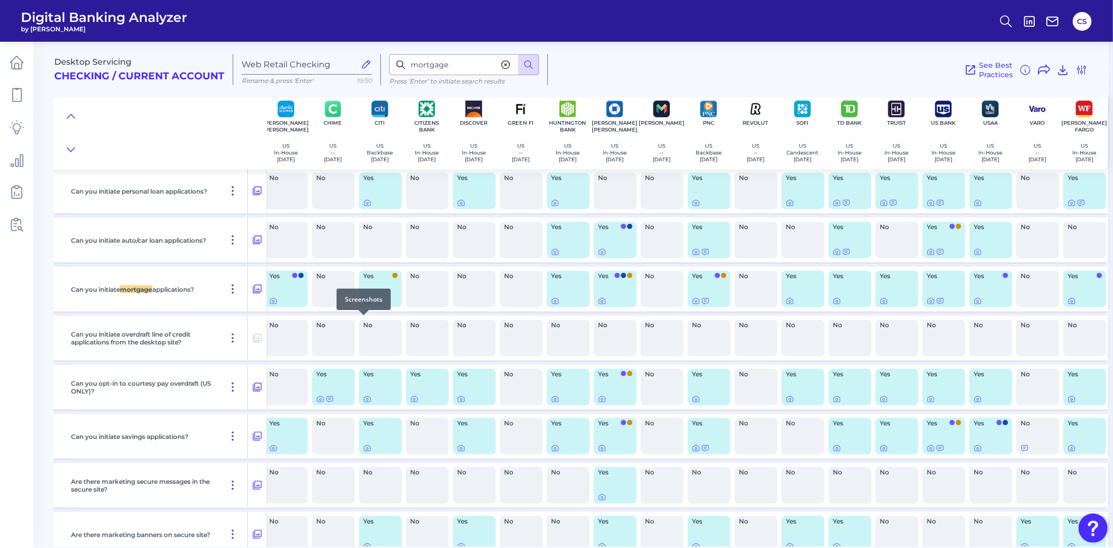
click at [362, 319] on div at bounding box center [363, 315] width 10 height 10
click at [363, 305] on icon at bounding box center [367, 301] width 8 height 8
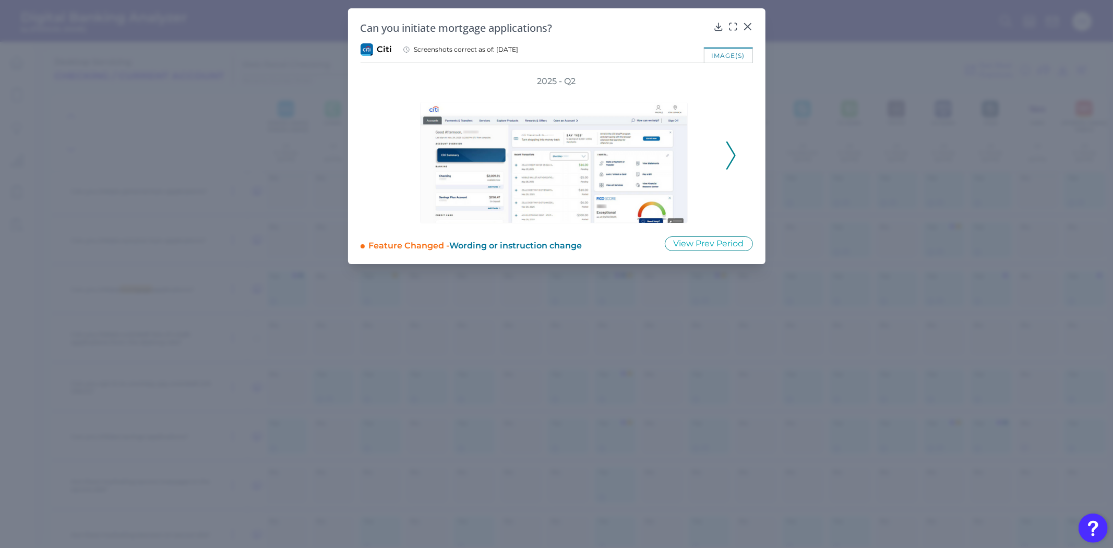
click at [728, 160] on icon at bounding box center [730, 155] width 9 height 28
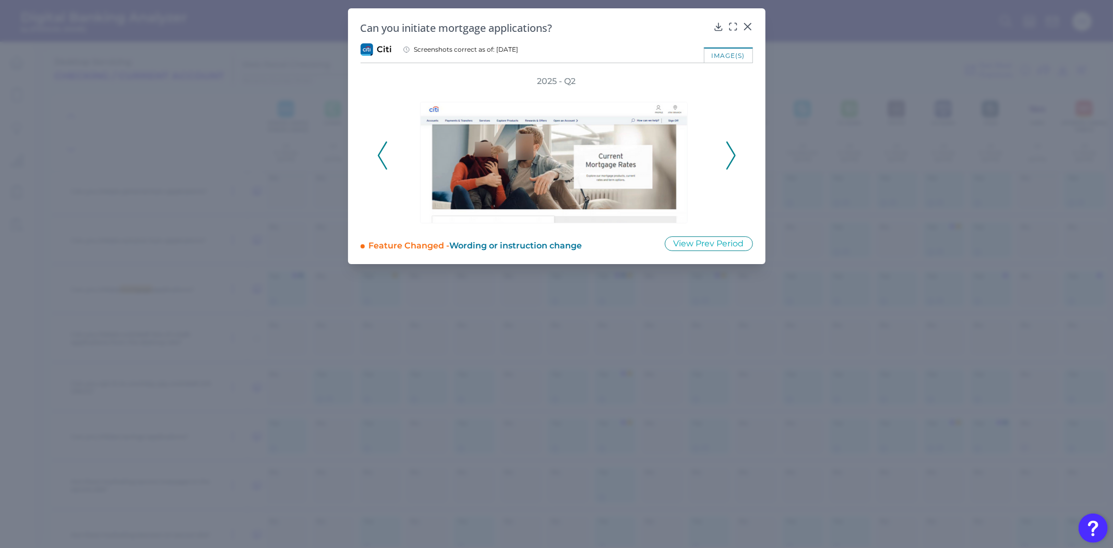
click at [728, 160] on icon at bounding box center [730, 155] width 9 height 28
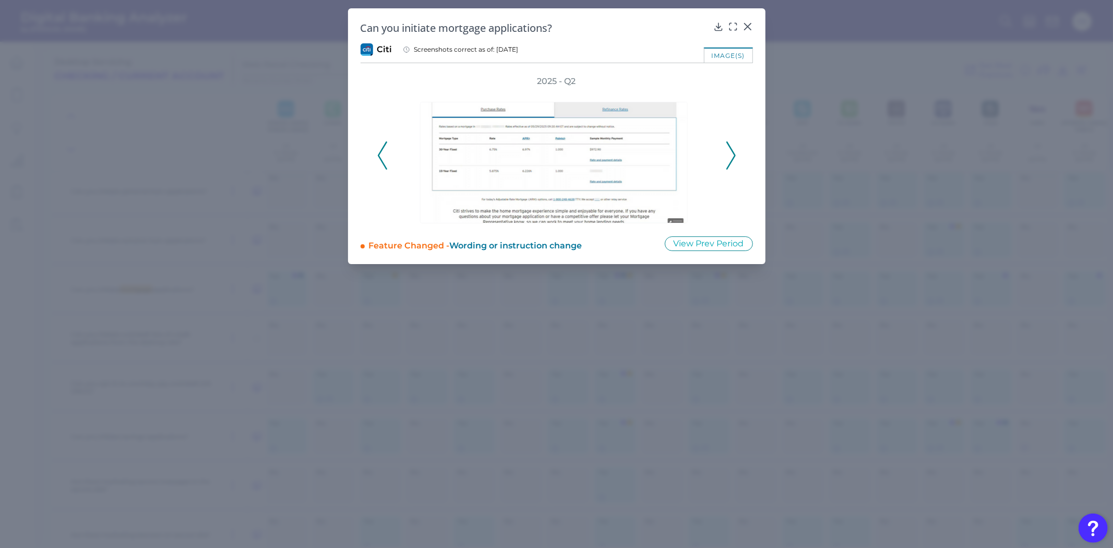
click at [728, 160] on icon at bounding box center [730, 155] width 9 height 28
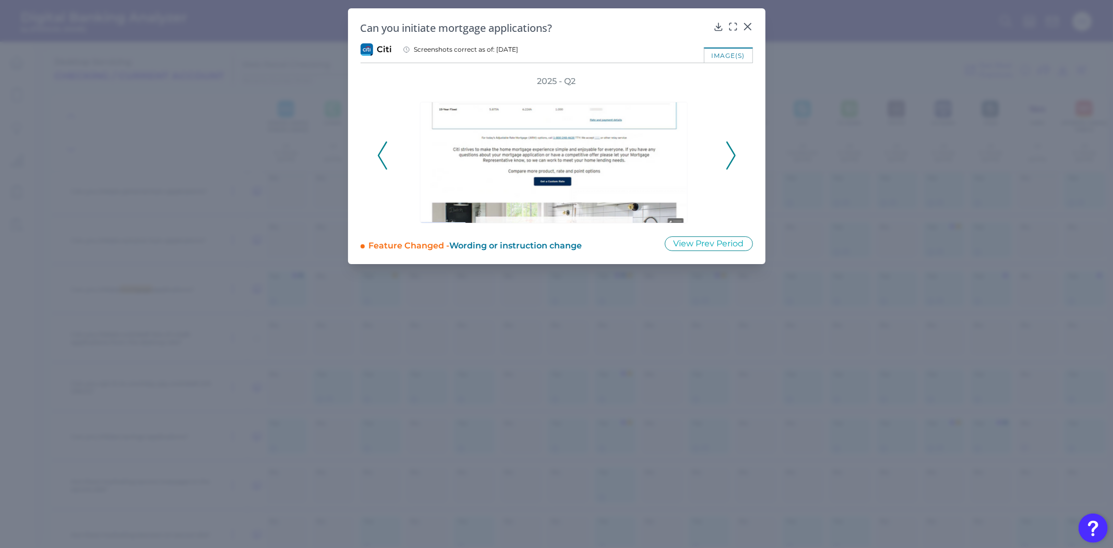
click at [728, 160] on icon at bounding box center [730, 155] width 9 height 28
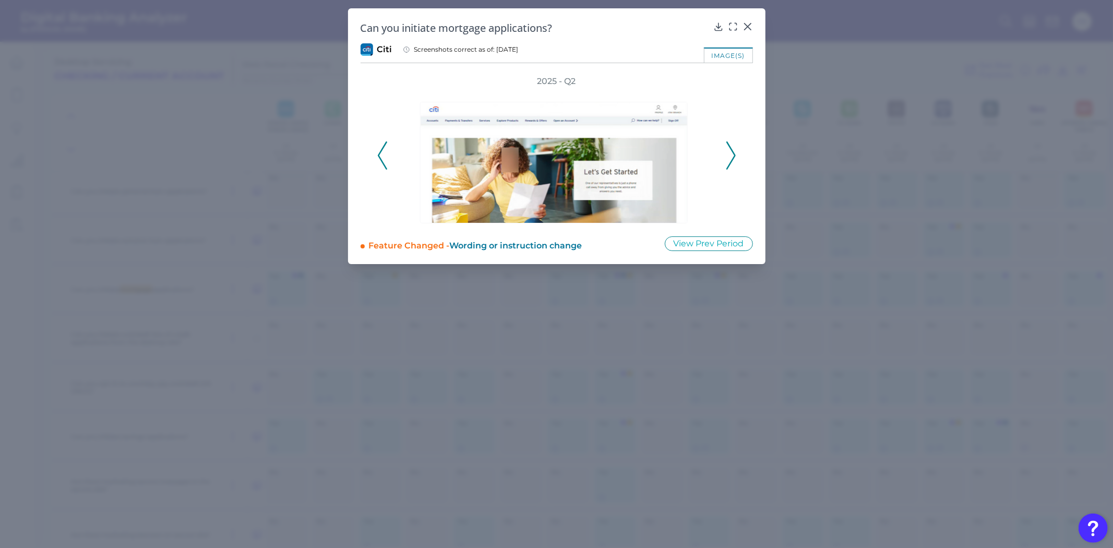
click at [728, 160] on icon at bounding box center [730, 155] width 9 height 28
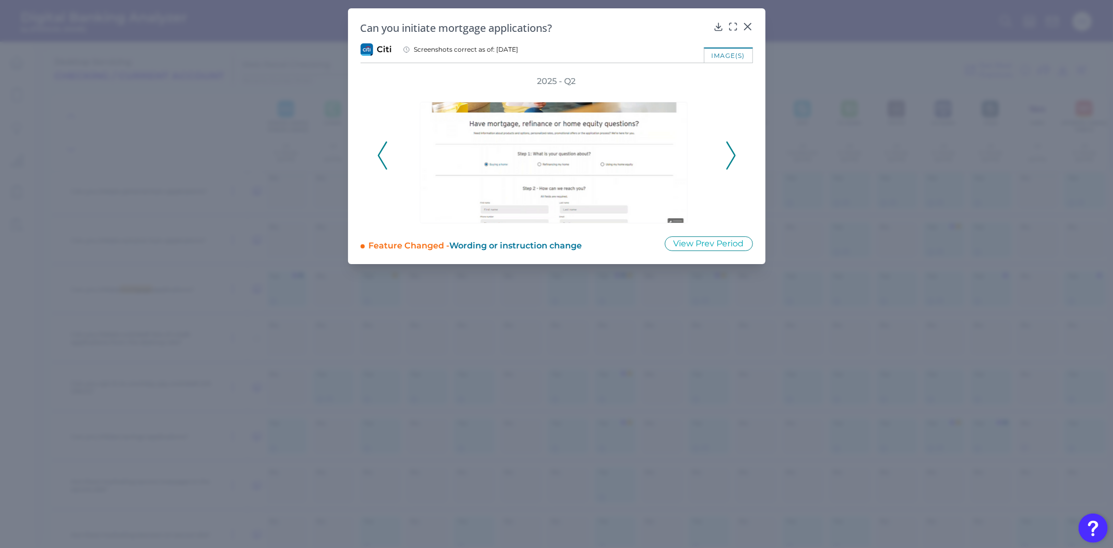
click at [728, 160] on icon at bounding box center [730, 155] width 9 height 28
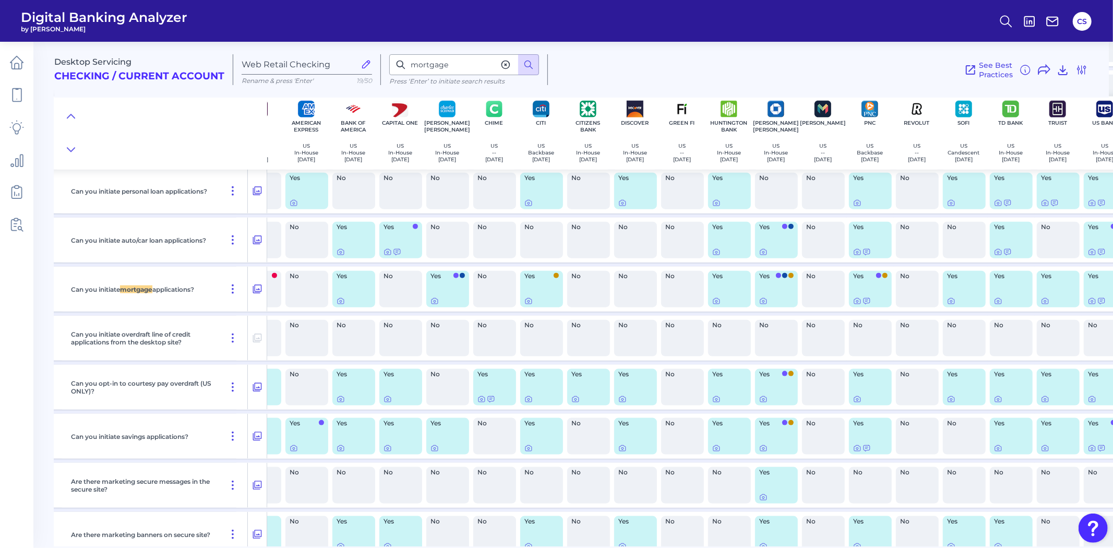
scroll to position [14307, 0]
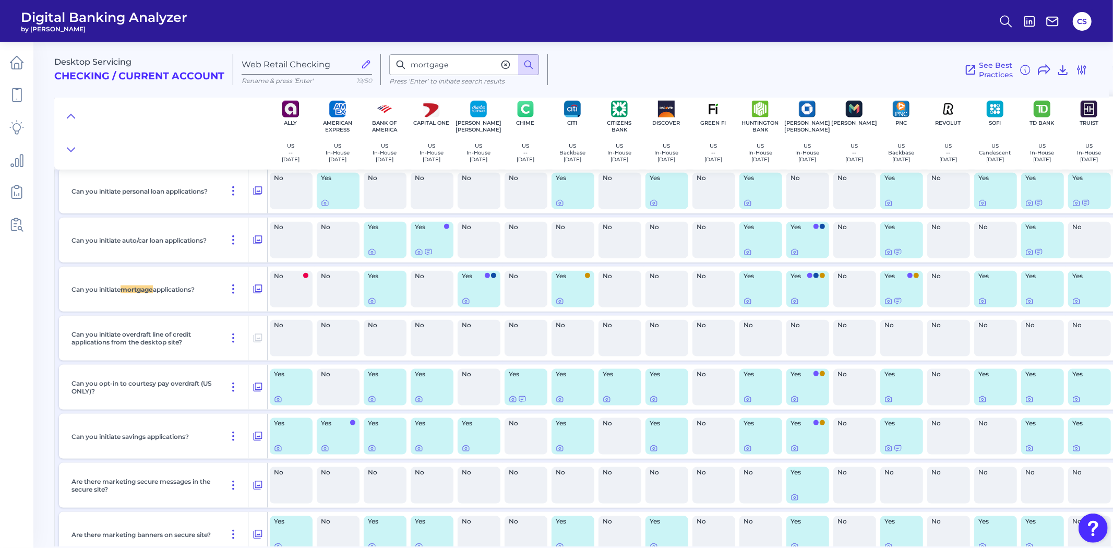
click at [366, 307] on div "Yes" at bounding box center [385, 289] width 43 height 37
click at [369, 305] on icon at bounding box center [372, 301] width 8 height 8
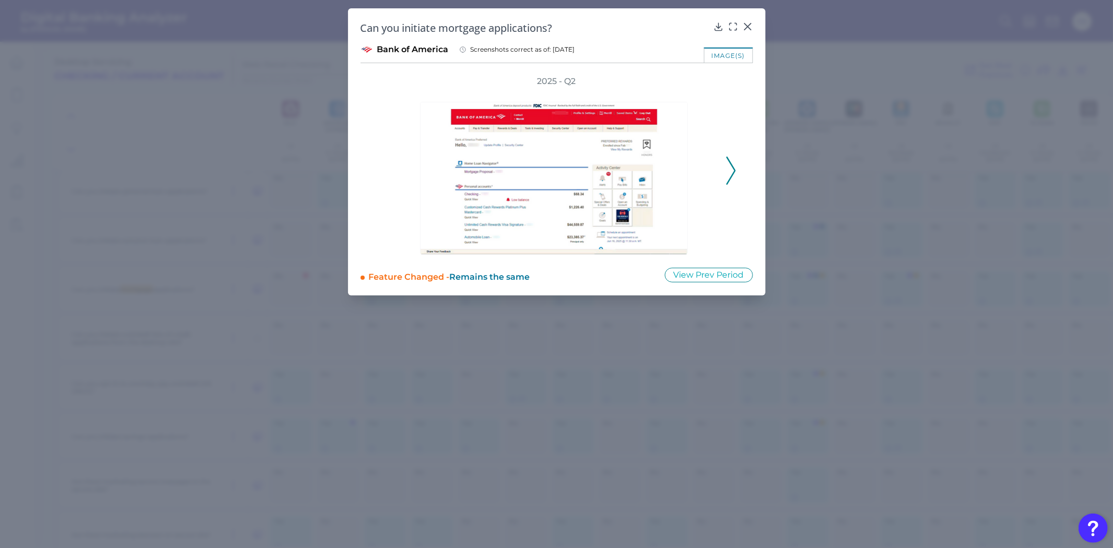
click at [738, 162] on div "2025 - Q2" at bounding box center [556, 165] width 392 height 179
click at [734, 163] on icon at bounding box center [730, 170] width 9 height 28
click at [733, 163] on icon at bounding box center [730, 170] width 9 height 28
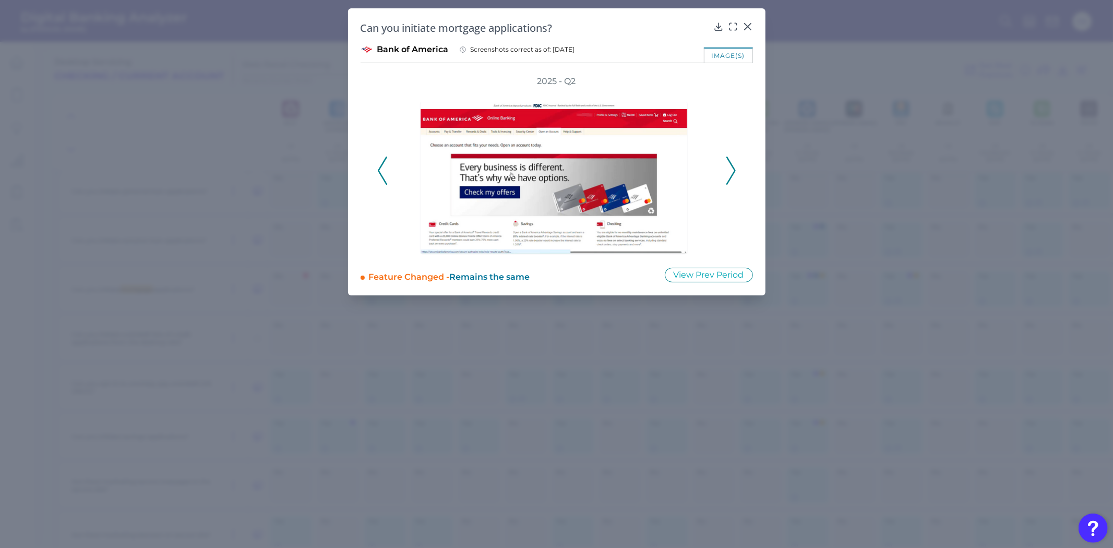
click at [733, 163] on icon at bounding box center [730, 170] width 9 height 28
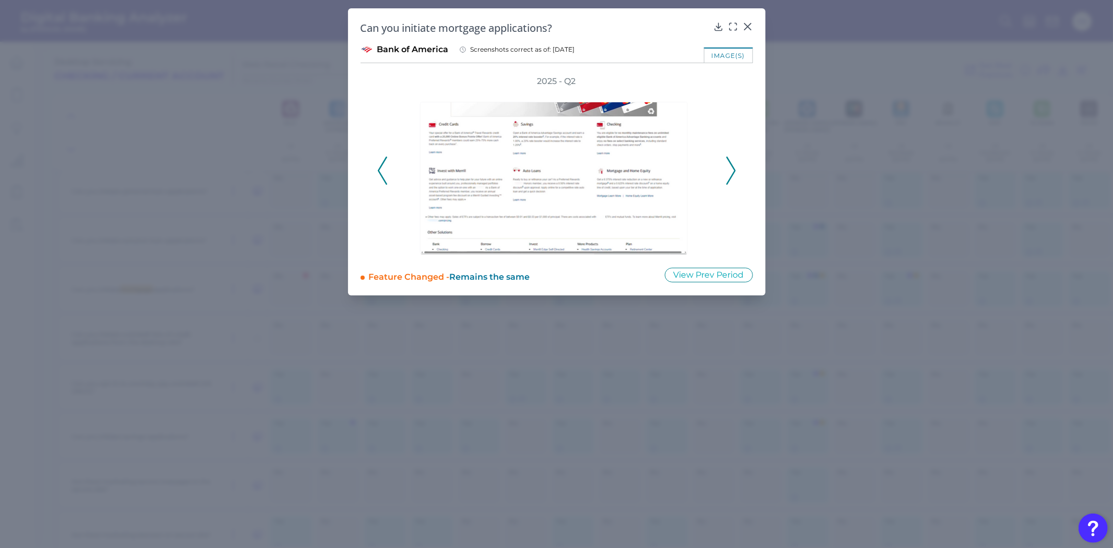
click at [733, 163] on icon at bounding box center [730, 170] width 9 height 28
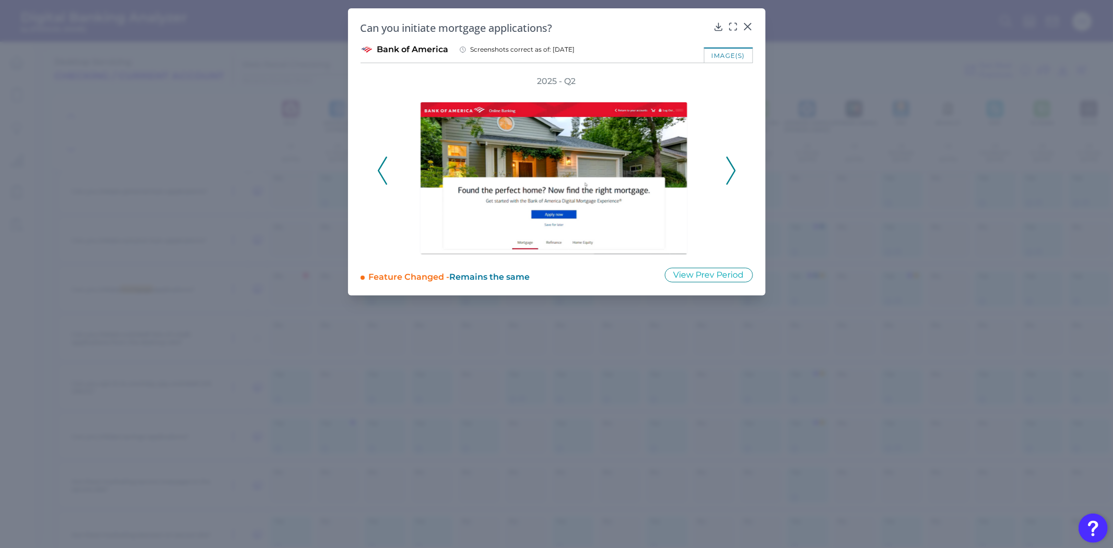
click at [733, 163] on icon at bounding box center [730, 170] width 9 height 28
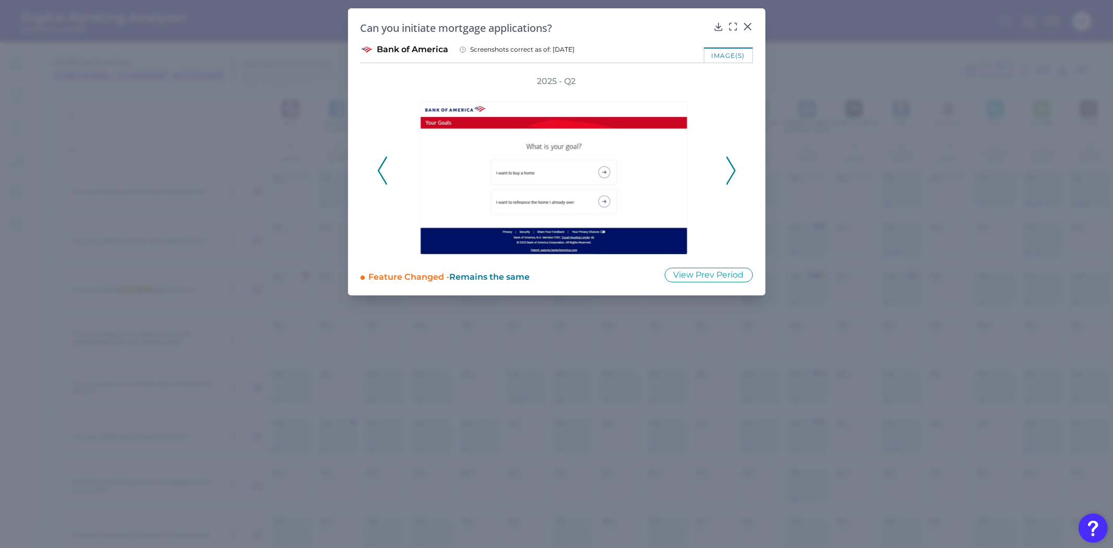
click at [383, 160] on polyline at bounding box center [382, 171] width 8 height 27
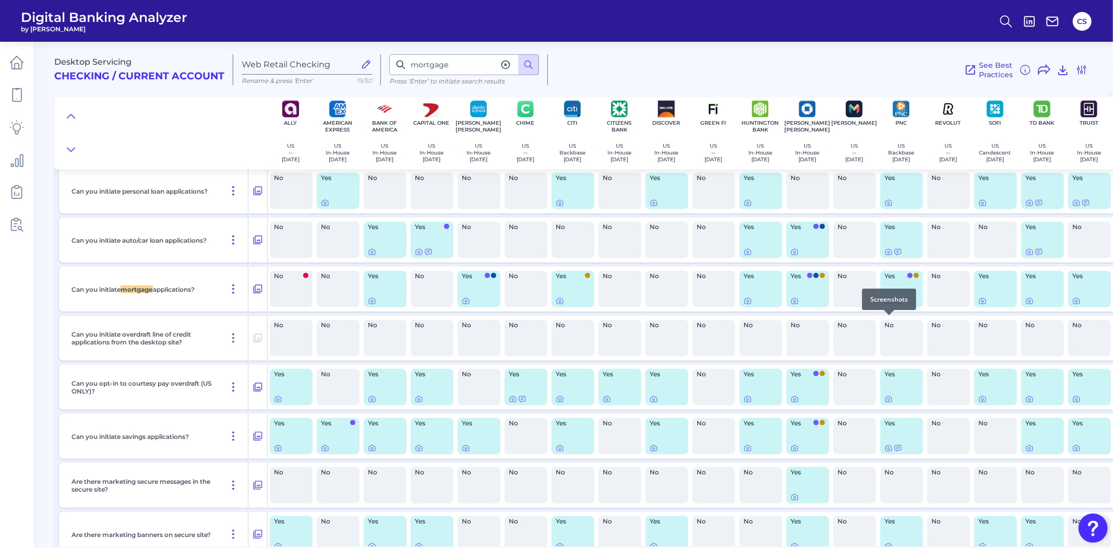
click at [887, 319] on div at bounding box center [889, 315] width 10 height 10
click at [888, 320] on div at bounding box center [889, 315] width 10 height 10
click at [887, 303] on icon at bounding box center [888, 301] width 2 height 2
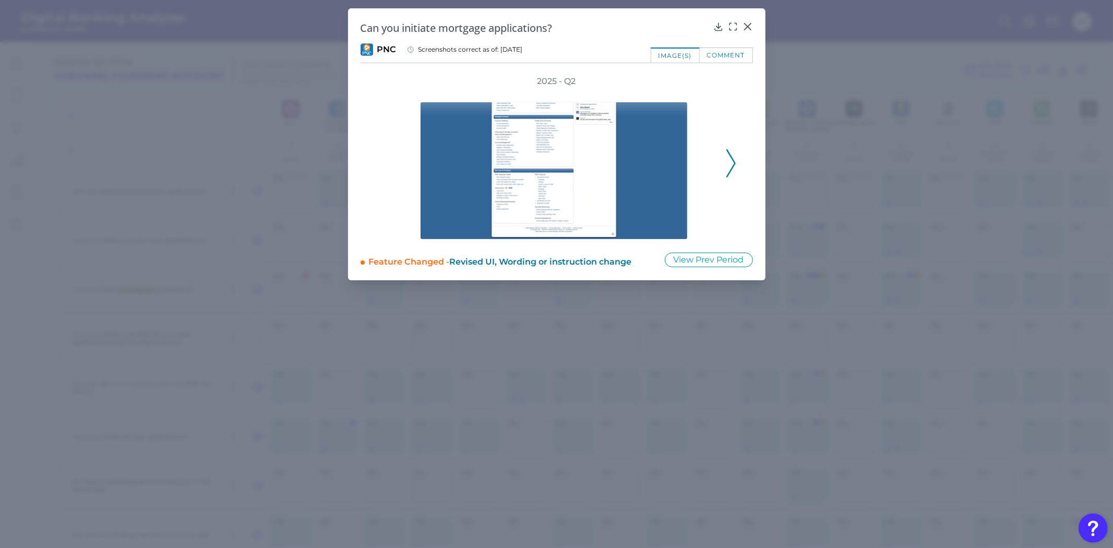
click at [739, 171] on div "2025 - Q2" at bounding box center [556, 158] width 392 height 164
click at [733, 167] on icon at bounding box center [730, 163] width 9 height 28
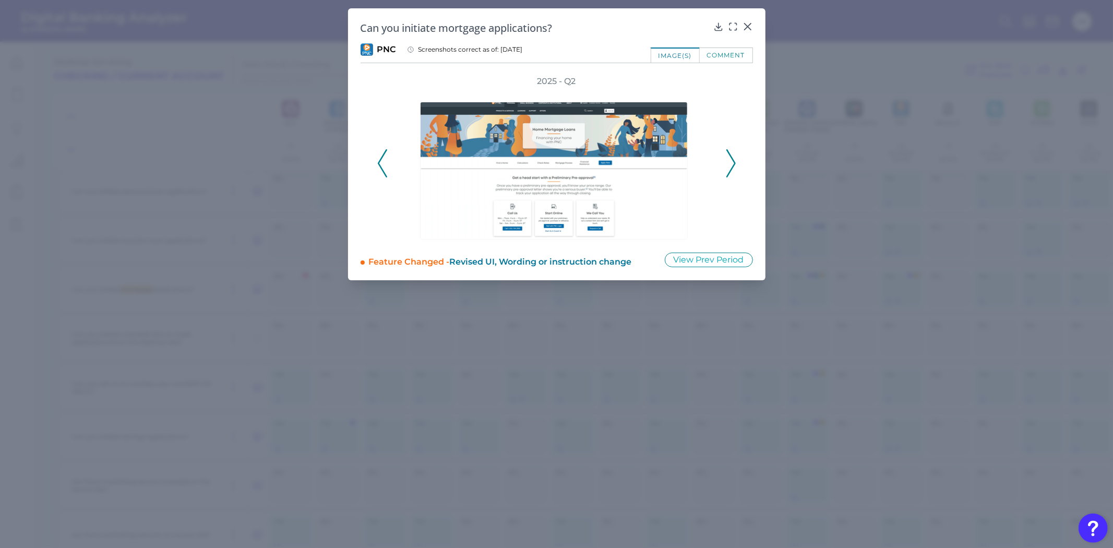
click at [733, 167] on icon at bounding box center [730, 163] width 9 height 28
click at [732, 167] on polyline at bounding box center [731, 163] width 8 height 27
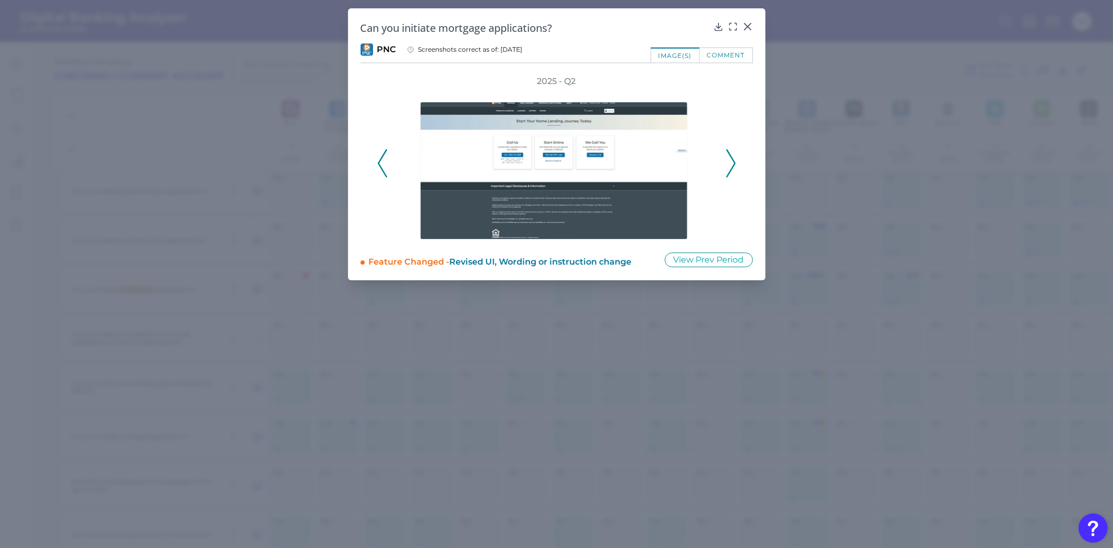
click at [732, 167] on polyline at bounding box center [731, 163] width 8 height 27
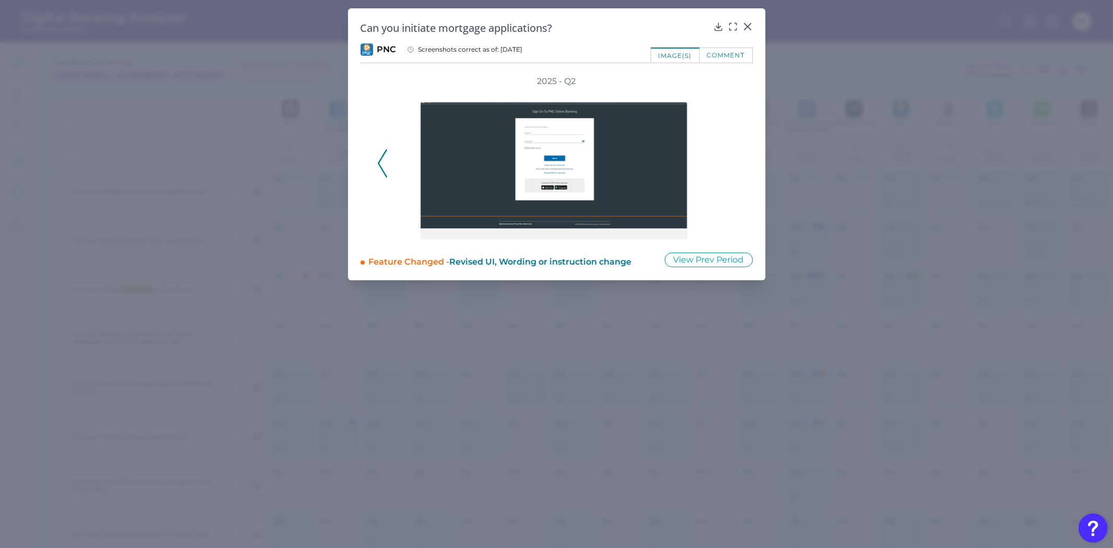
click at [732, 167] on div "2025 - Q2" at bounding box center [556, 158] width 359 height 164
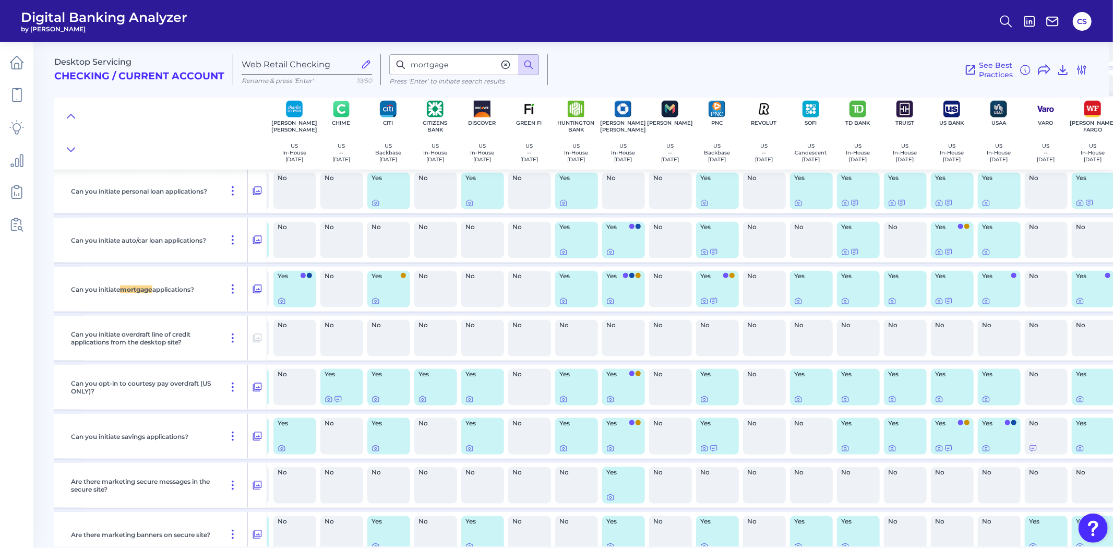
scroll to position [14307, 196]
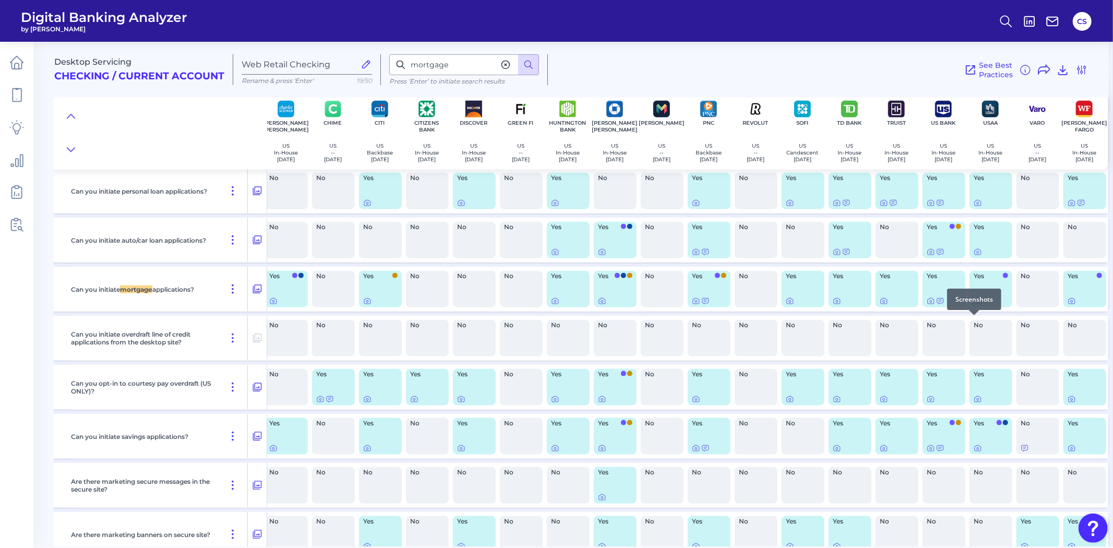
click at [975, 305] on icon at bounding box center [977, 301] width 8 height 8
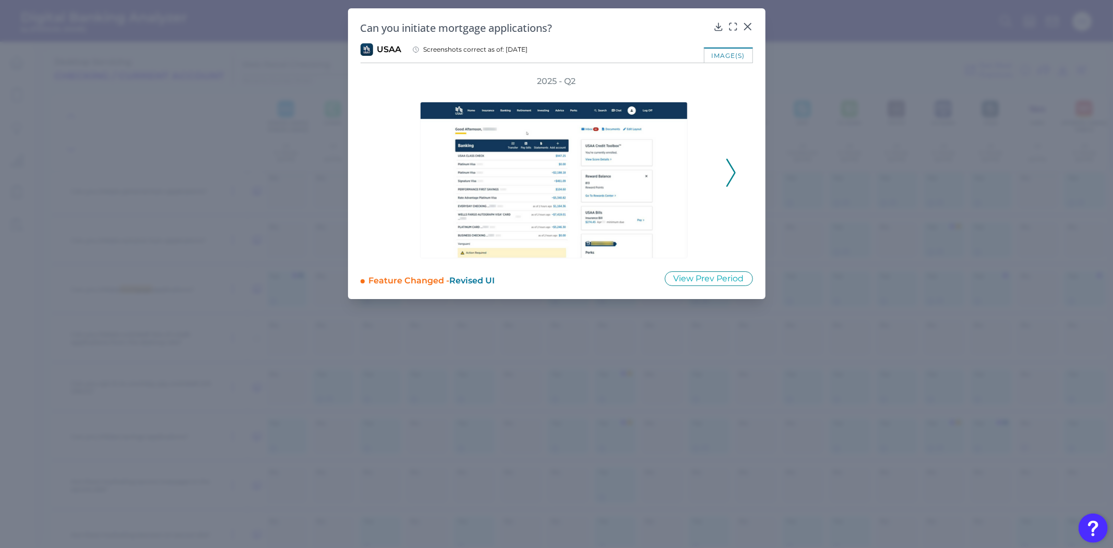
click at [732, 181] on icon at bounding box center [730, 173] width 9 height 28
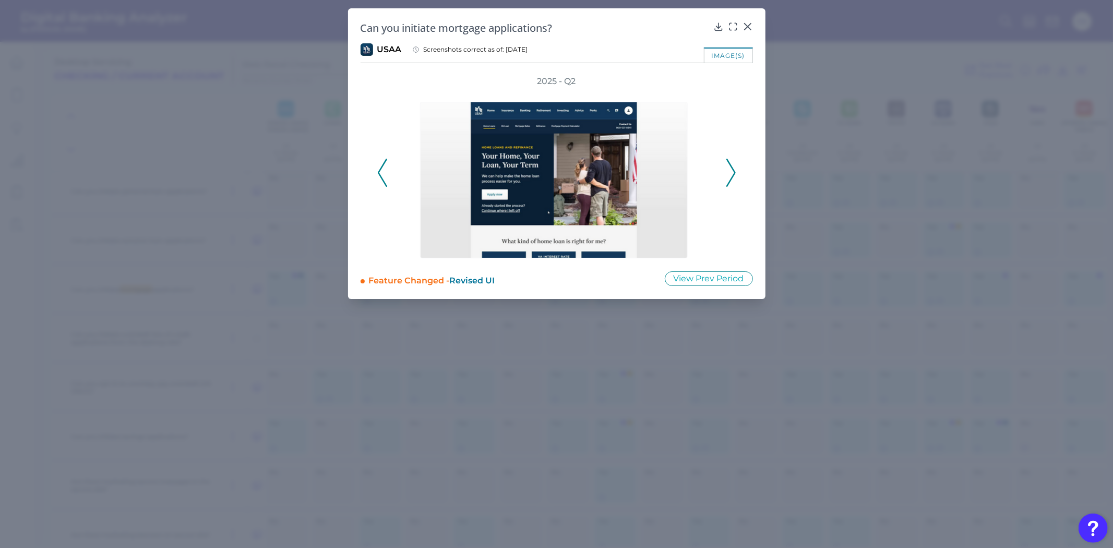
click at [732, 181] on icon at bounding box center [730, 173] width 9 height 28
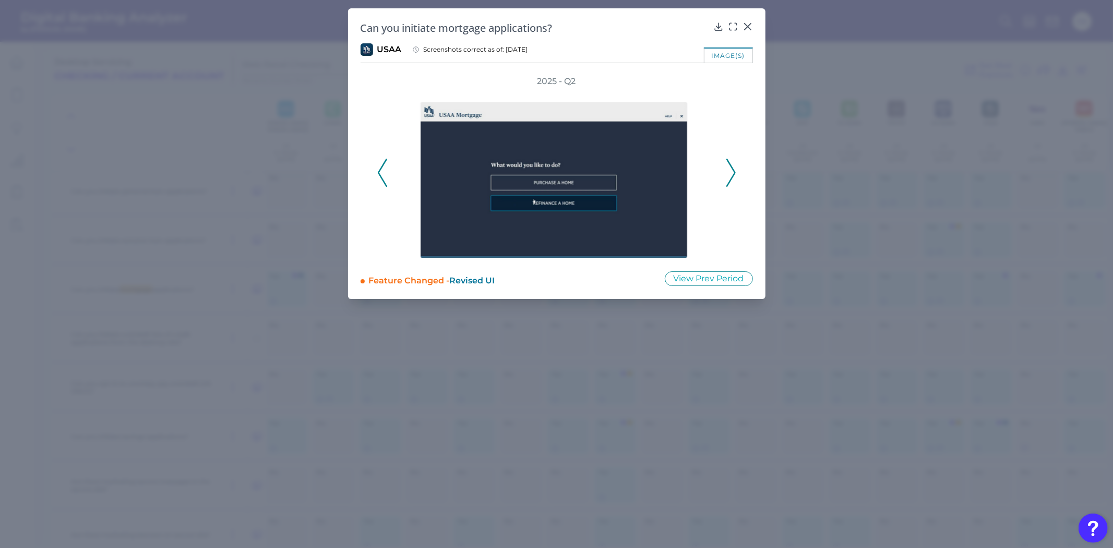
click at [379, 170] on polyline at bounding box center [382, 172] width 8 height 27
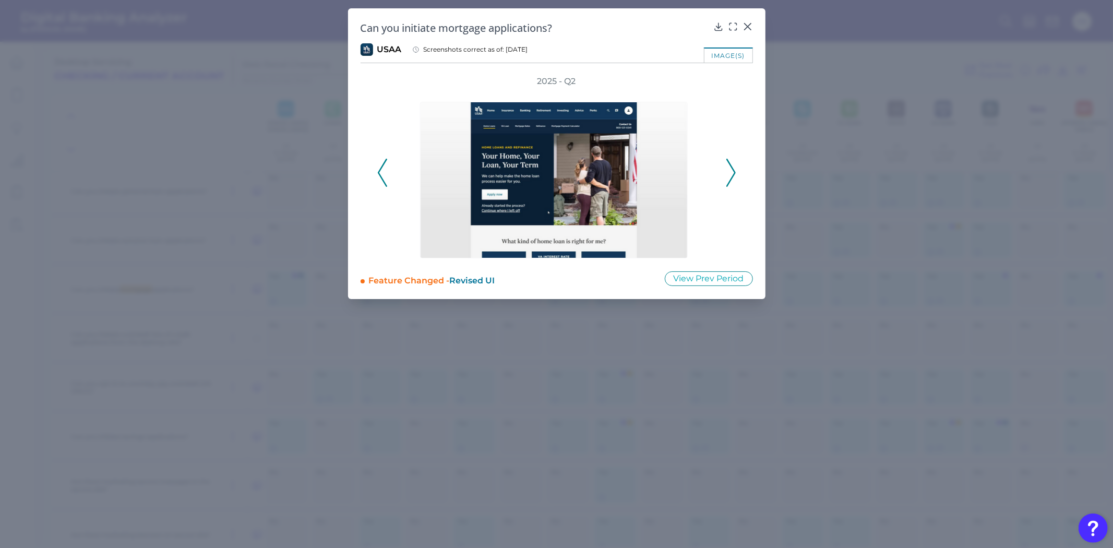
click at [719, 174] on div at bounding box center [557, 172] width 334 height 171
click at [728, 178] on icon at bounding box center [730, 173] width 9 height 28
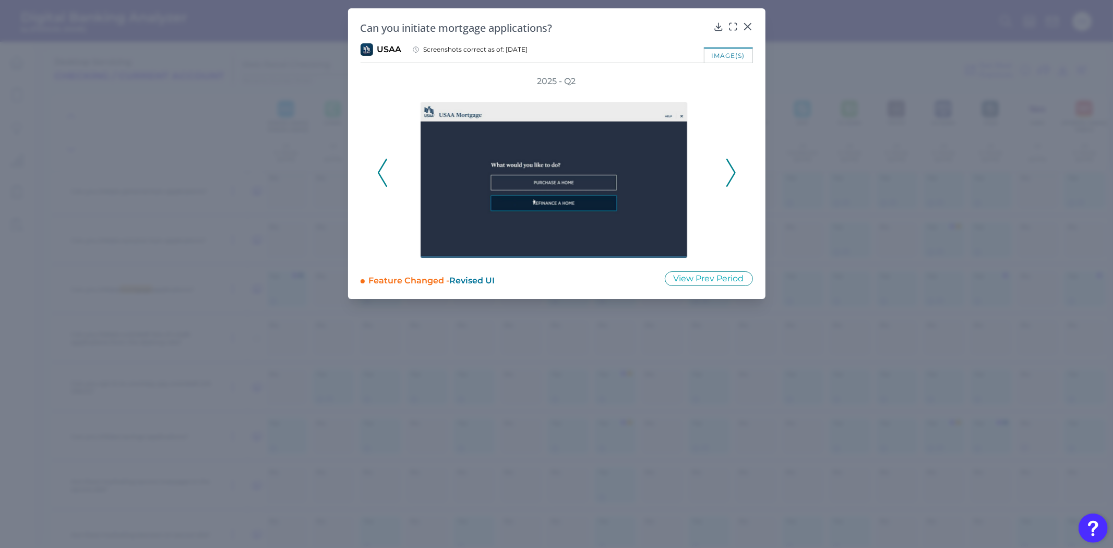
click at [728, 178] on icon at bounding box center [730, 173] width 9 height 28
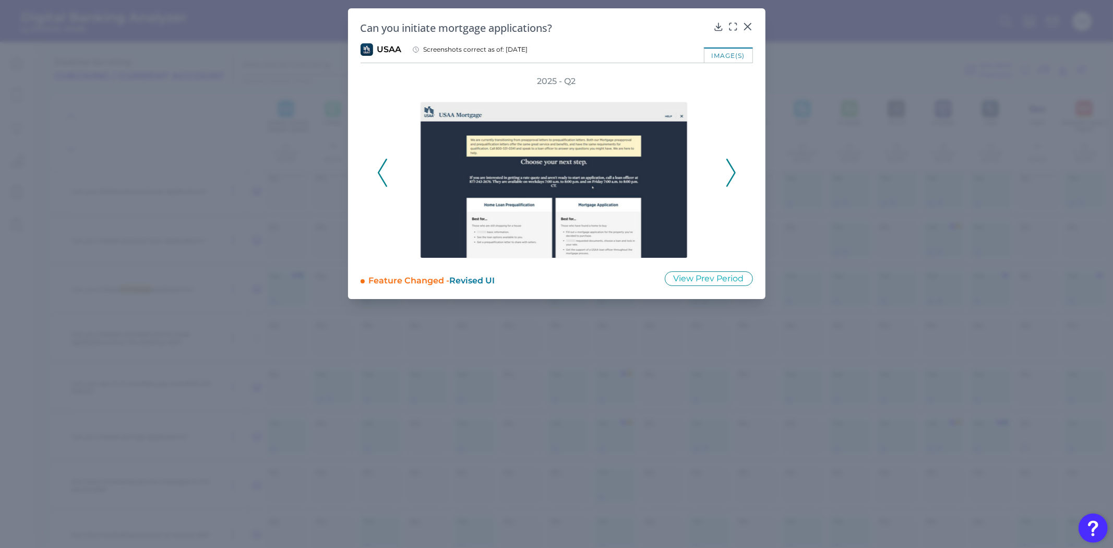
click at [728, 178] on icon at bounding box center [730, 173] width 9 height 28
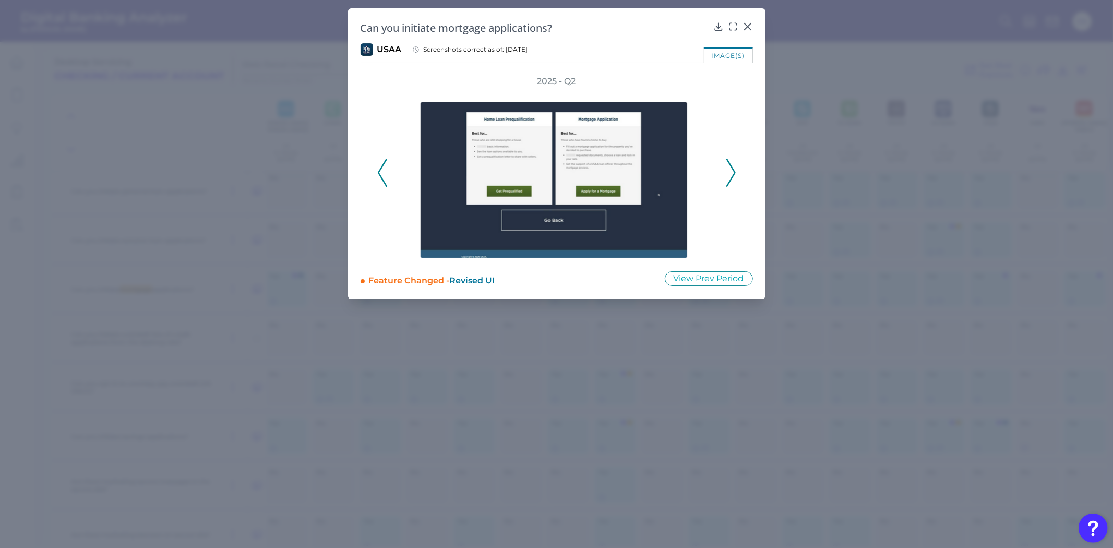
click at [728, 178] on icon at bounding box center [730, 173] width 9 height 28
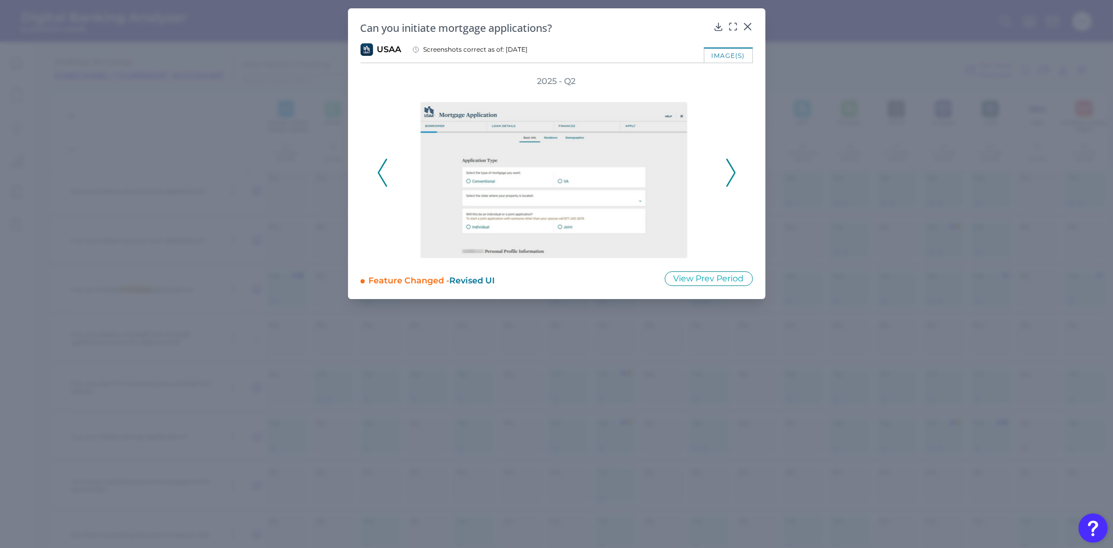
click at [728, 178] on icon at bounding box center [730, 173] width 9 height 28
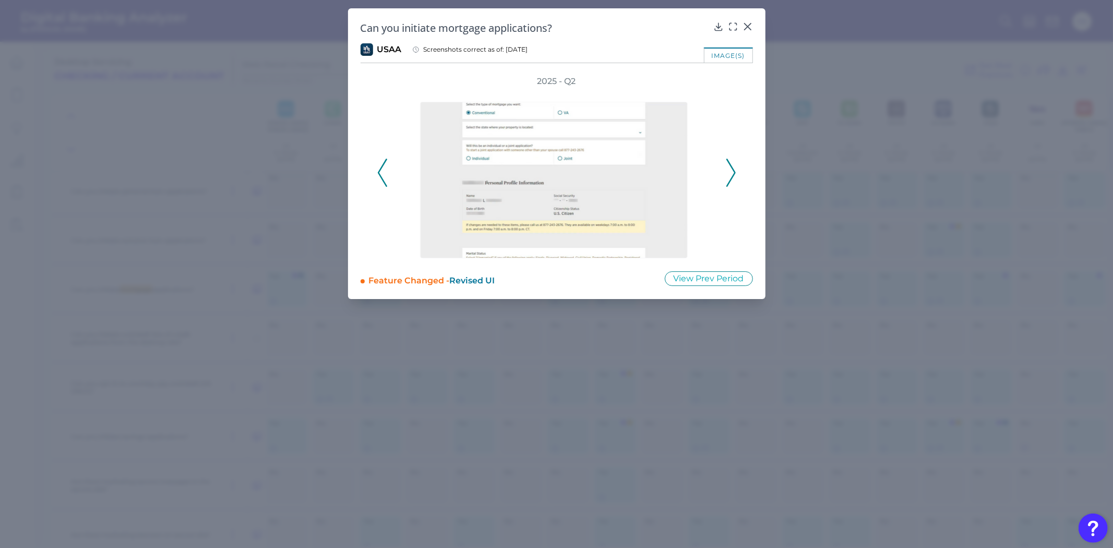
click at [728, 178] on icon at bounding box center [730, 173] width 9 height 28
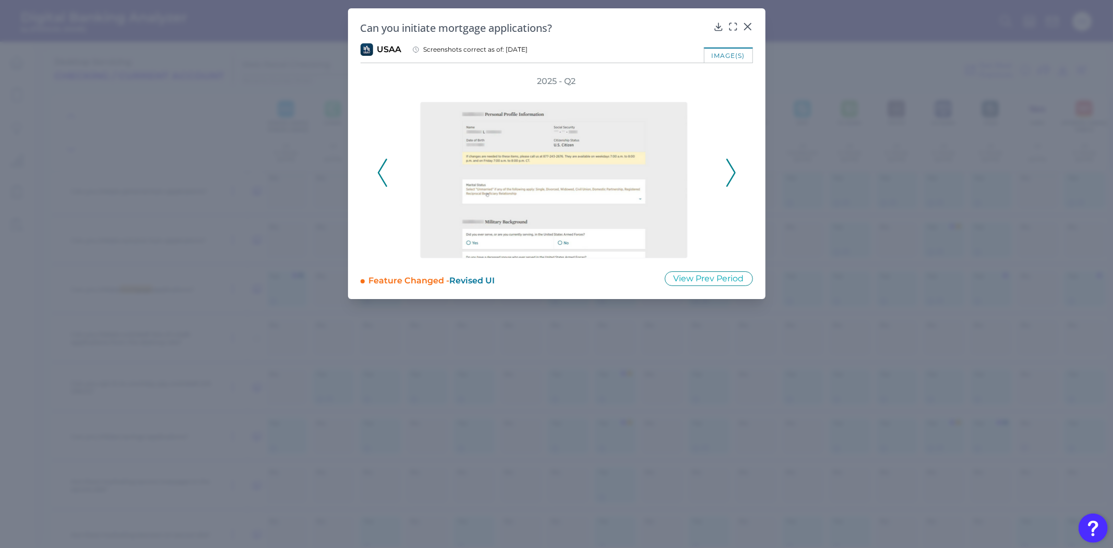
click at [728, 178] on icon at bounding box center [730, 173] width 9 height 28
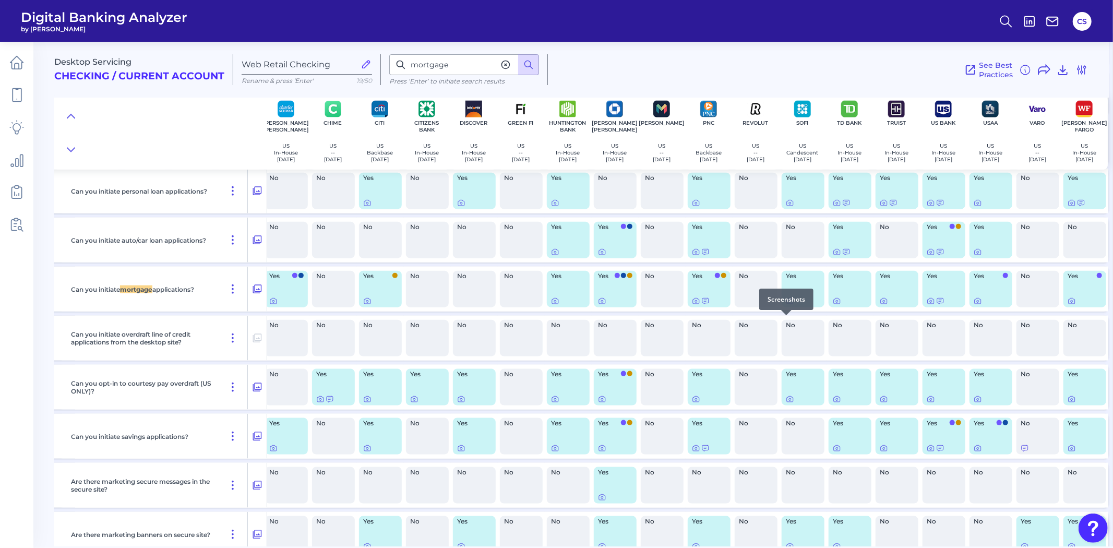
click at [790, 305] on div at bounding box center [803, 301] width 34 height 8
click at [786, 305] on icon at bounding box center [790, 301] width 8 height 8
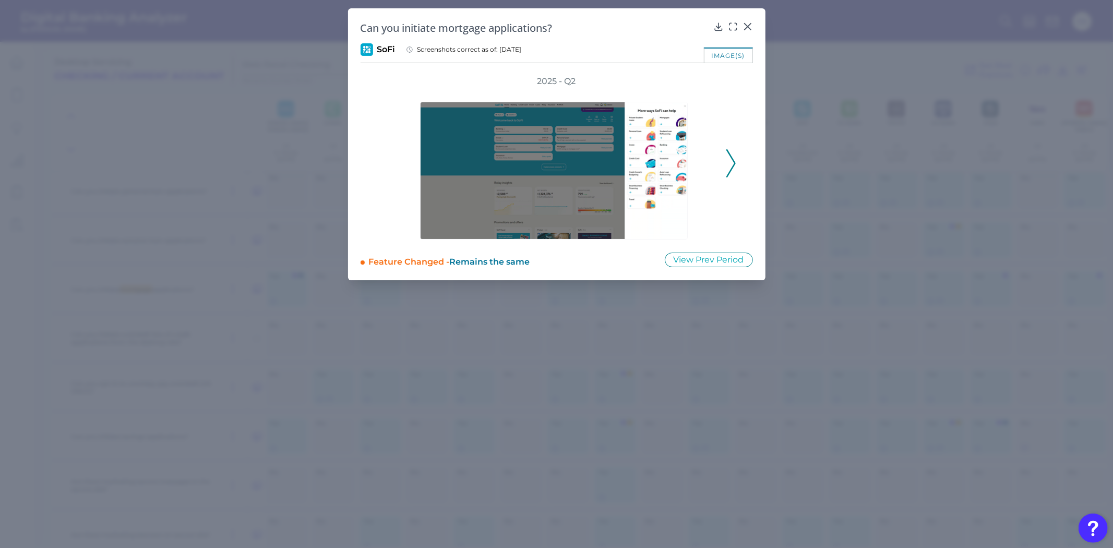
click at [726, 162] on button at bounding box center [731, 163] width 10 height 28
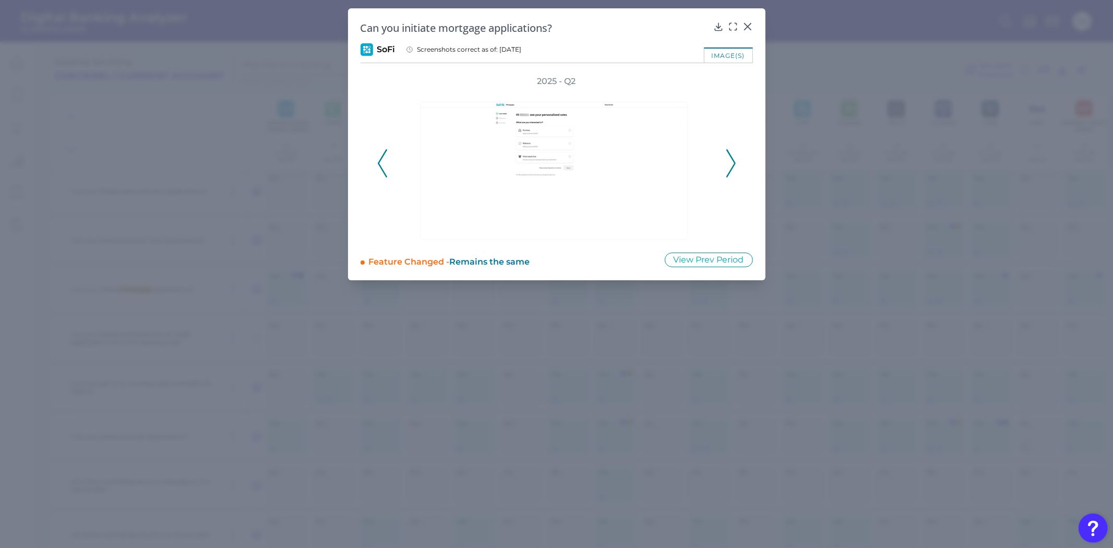
click at [726, 162] on button at bounding box center [731, 163] width 10 height 28
click at [378, 154] on icon at bounding box center [382, 163] width 9 height 28
click at [383, 167] on icon at bounding box center [382, 163] width 9 height 28
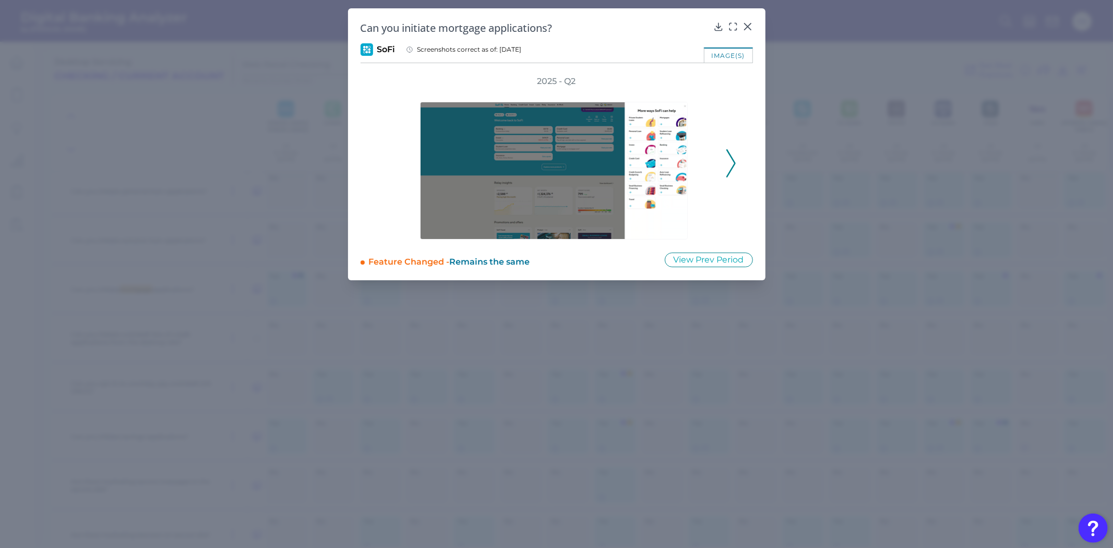
click at [727, 160] on icon at bounding box center [730, 163] width 9 height 28
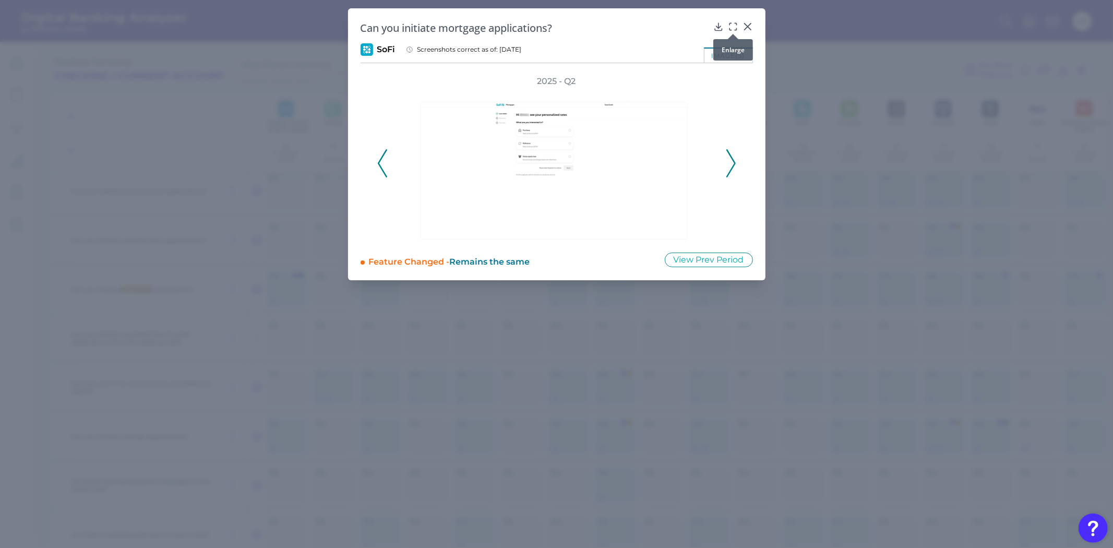
click at [729, 26] on icon at bounding box center [733, 26] width 10 height 10
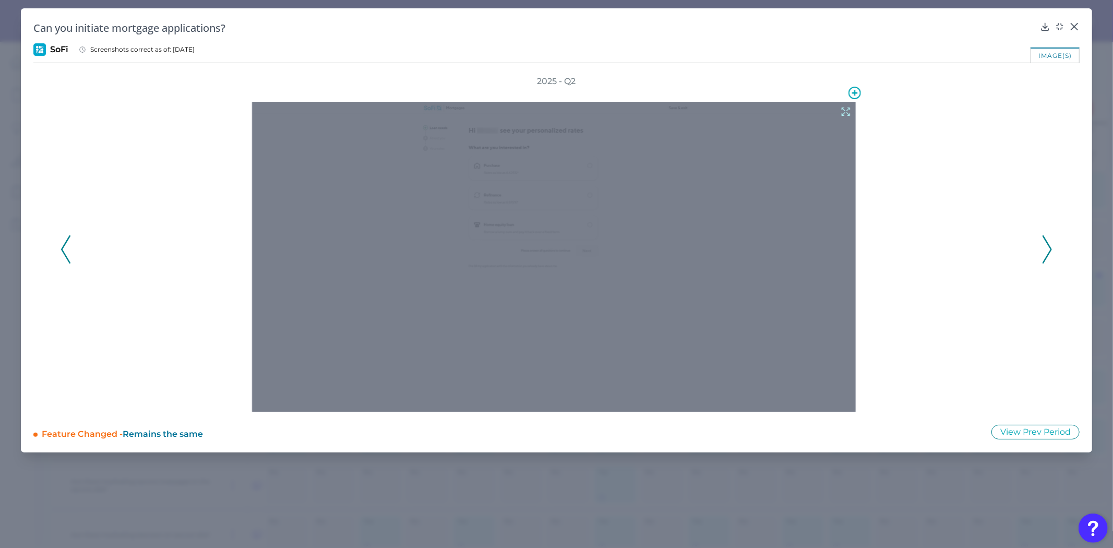
click at [523, 241] on div at bounding box center [553, 257] width 603 height 310
click at [843, 108] on icon at bounding box center [845, 111] width 11 height 11
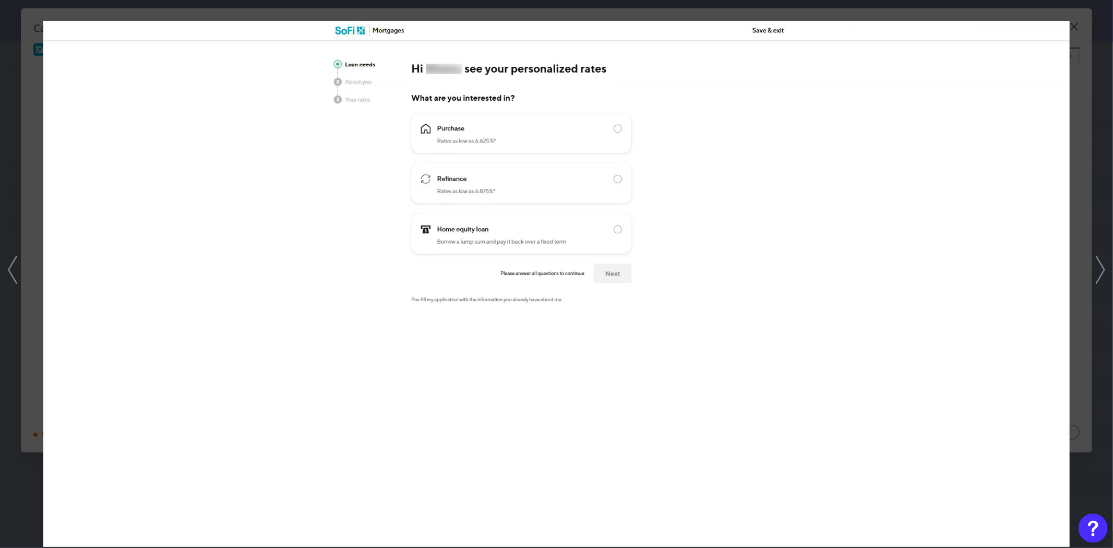
click at [14, 441] on div at bounding box center [556, 274] width 1113 height 548
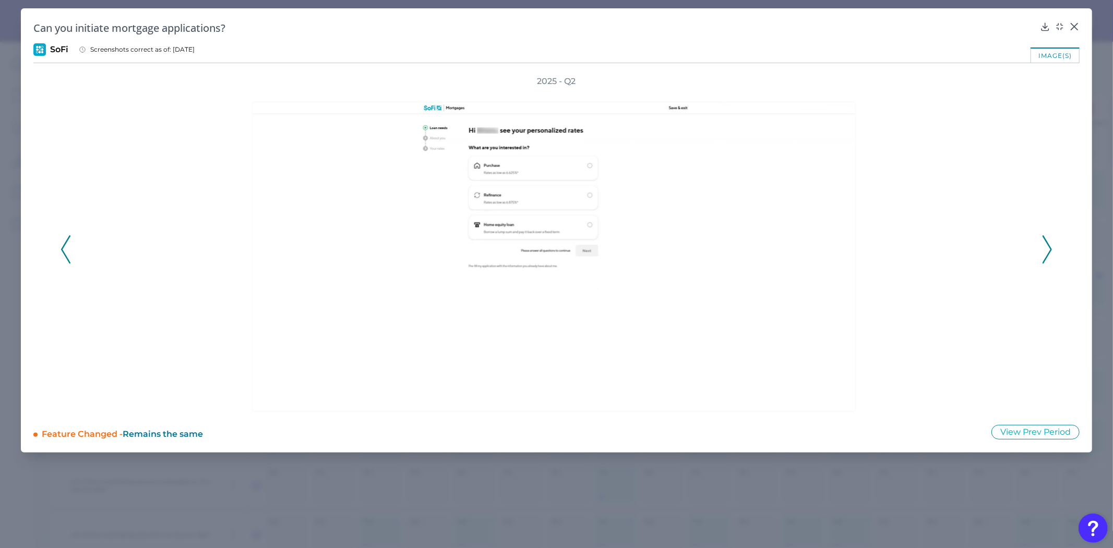
drag, startPoint x: 838, startPoint y: 485, endPoint x: 692, endPoint y: 152, distance: 363.4
